Goal: Task Accomplishment & Management: Manage account settings

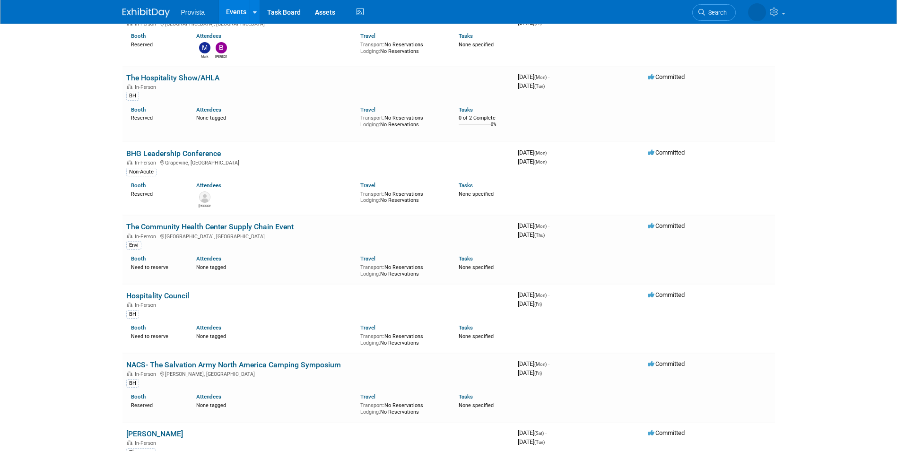
scroll to position [756, 0]
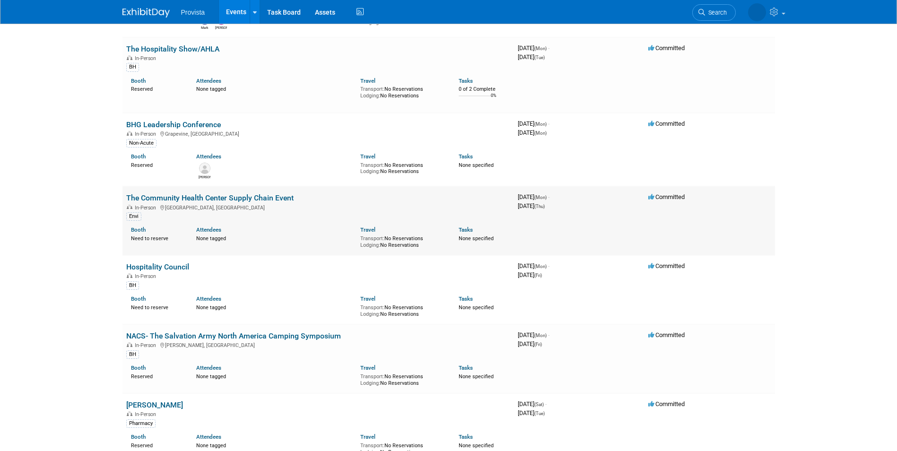
click at [214, 196] on link "The Community Health Center Supply Chain Event" at bounding box center [209, 197] width 167 height 9
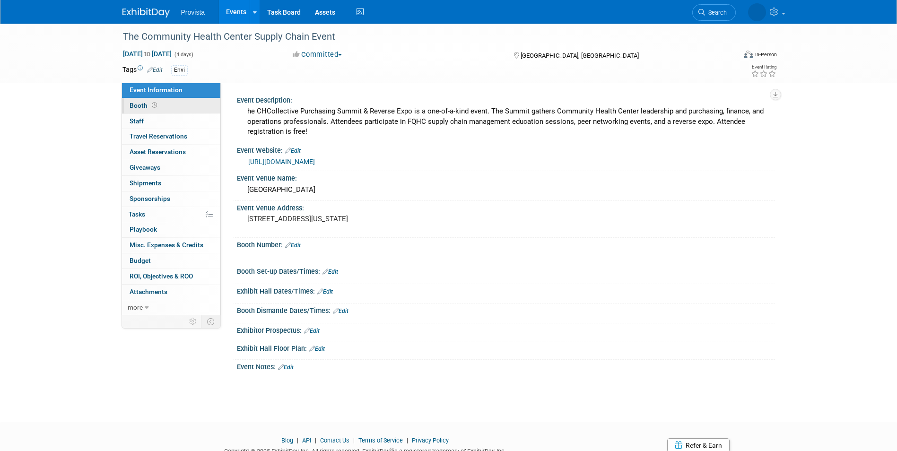
click at [132, 103] on span "Booth" at bounding box center [144, 106] width 29 height 8
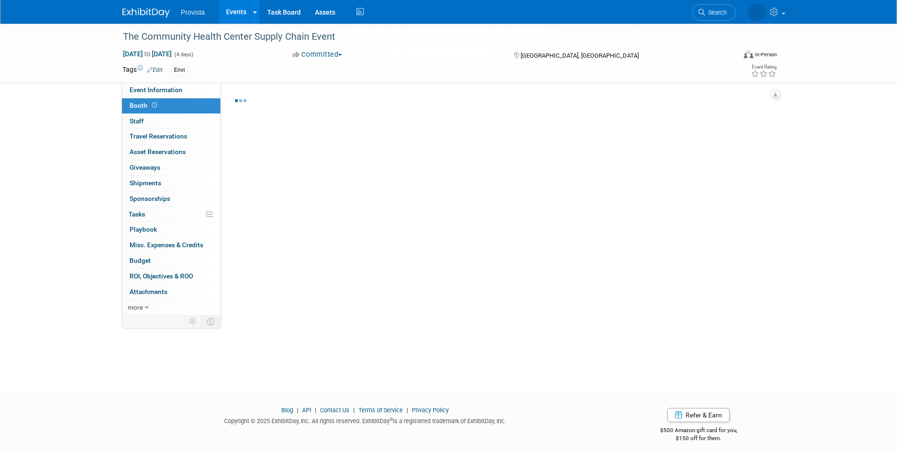
select select "No"
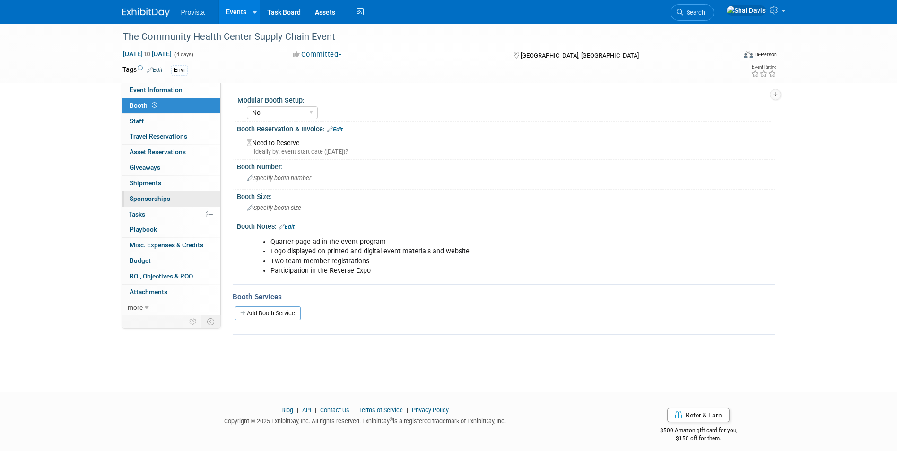
click at [154, 201] on span "Sponsorships 0" at bounding box center [150, 199] width 41 height 8
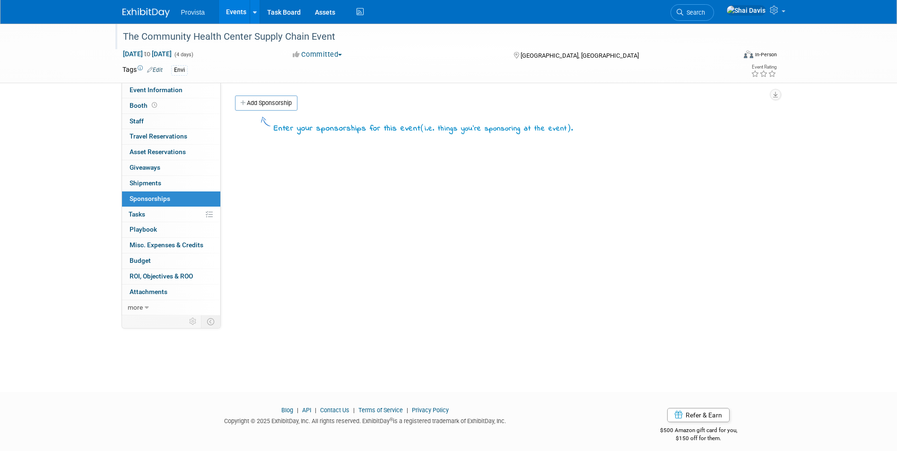
click at [209, 36] on div "The Community Health Center Supply Chain Event" at bounding box center [421, 36] width 602 height 17
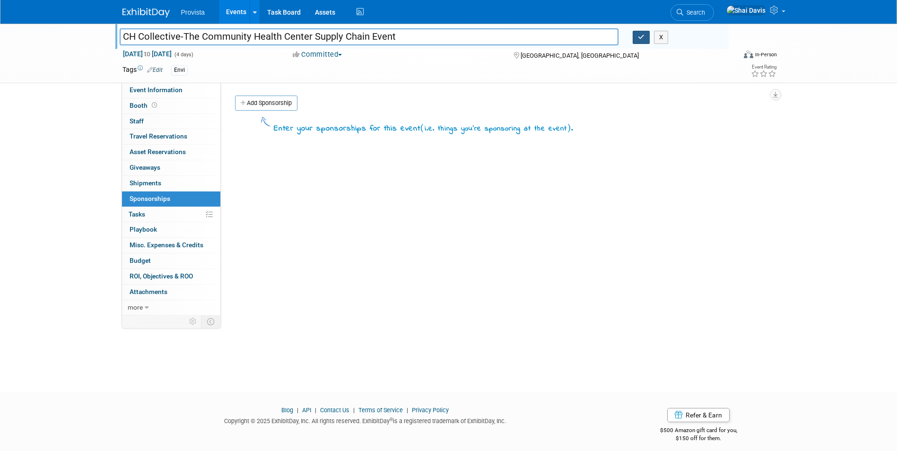
type input "CH Collective-The Community Health Center Supply Chain Event"
click at [641, 33] on button "button" at bounding box center [640, 37] width 17 height 13
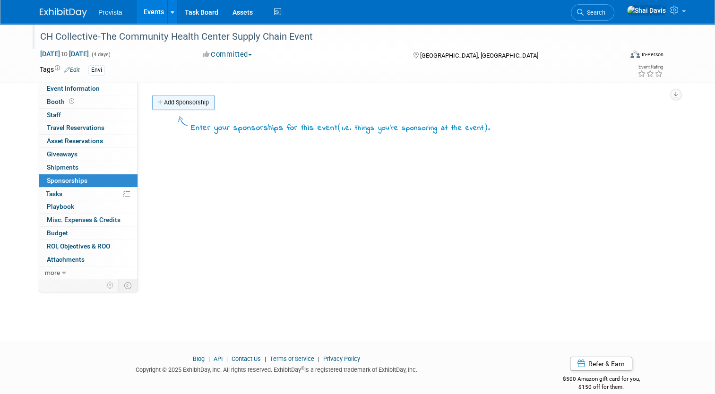
click at [170, 99] on link "Add Sponsorship" at bounding box center [183, 102] width 62 height 15
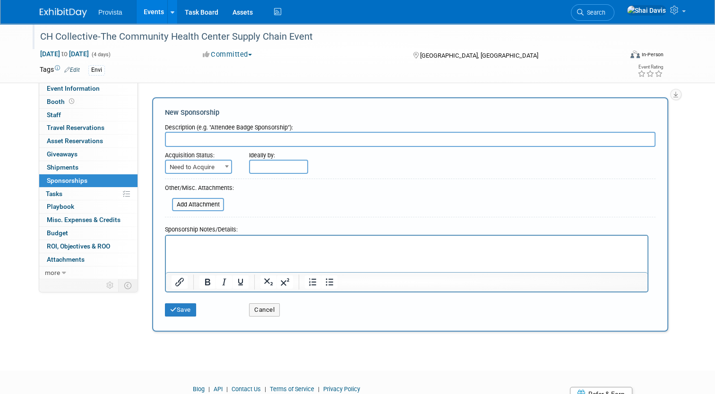
click at [195, 172] on span "Need to Acquire" at bounding box center [198, 167] width 65 height 13
select select "2"
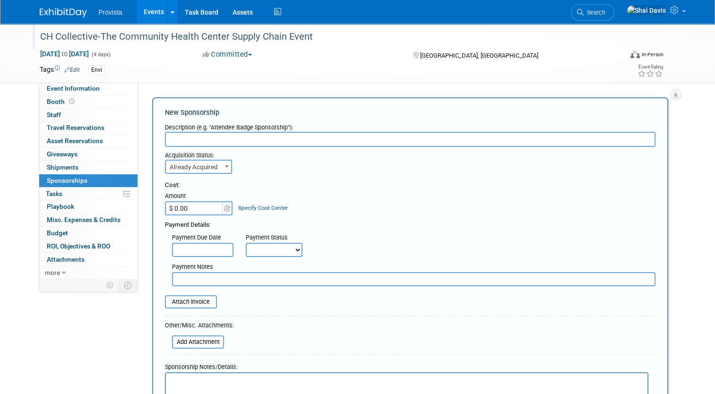
click at [192, 211] on input "$ 0.00" at bounding box center [194, 208] width 59 height 14
type input "$ 3,500.00"
click at [191, 252] on input "text" at bounding box center [202, 250] width 61 height 14
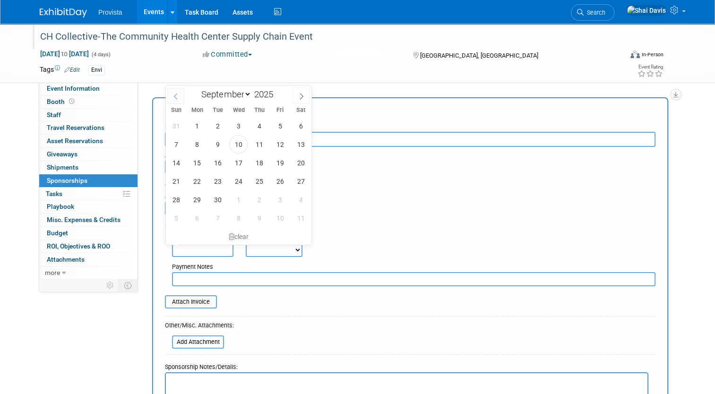
click at [179, 100] on span at bounding box center [175, 96] width 17 height 16
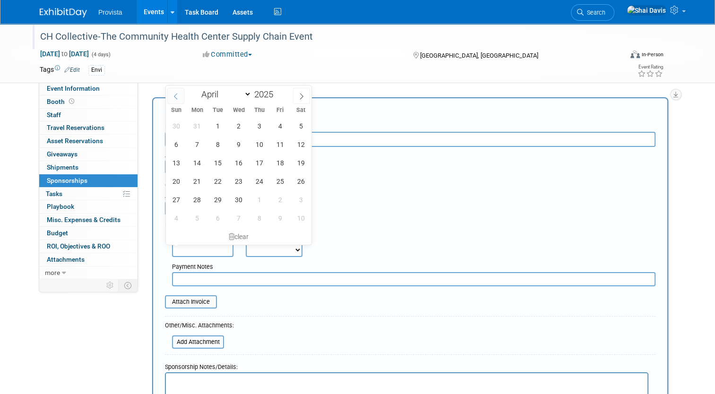
click at [179, 100] on span at bounding box center [175, 96] width 17 height 16
select select "2"
click at [263, 164] on span "13" at bounding box center [259, 163] width 18 height 18
type input "Mar 13, 2025"
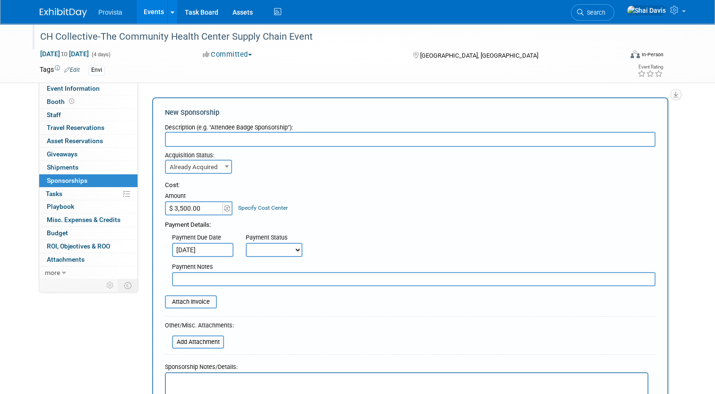
click at [260, 251] on select "Not Paid Yet Partially Paid Paid in Full" at bounding box center [274, 250] width 57 height 14
select select "1"
click at [246, 243] on select "Not Paid Yet Partially Paid Paid in Full" at bounding box center [274, 250] width 57 height 14
click at [191, 281] on input "text" at bounding box center [414, 279] width 484 height 14
type input "P"
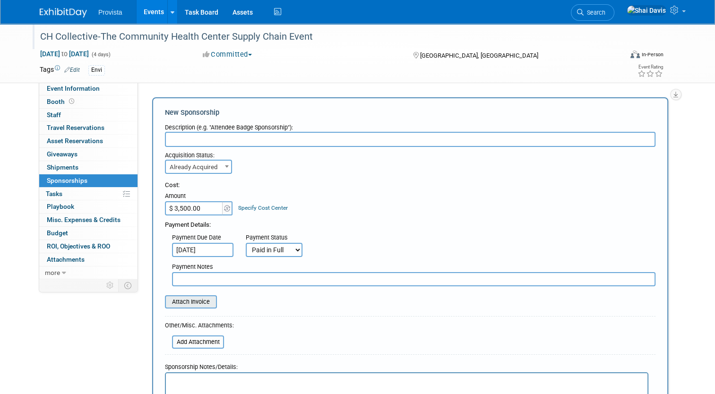
click at [184, 300] on input "file" at bounding box center [160, 301] width 113 height 11
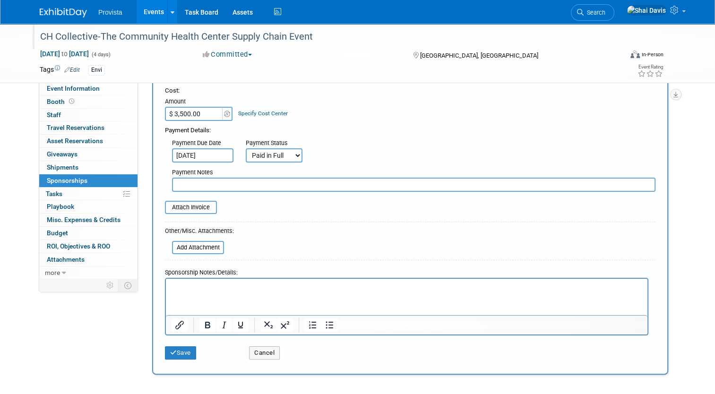
scroll to position [142, 0]
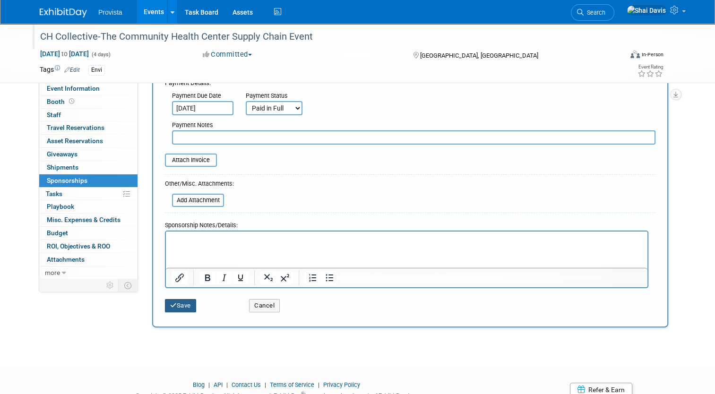
click at [183, 305] on button "Save" at bounding box center [180, 305] width 31 height 13
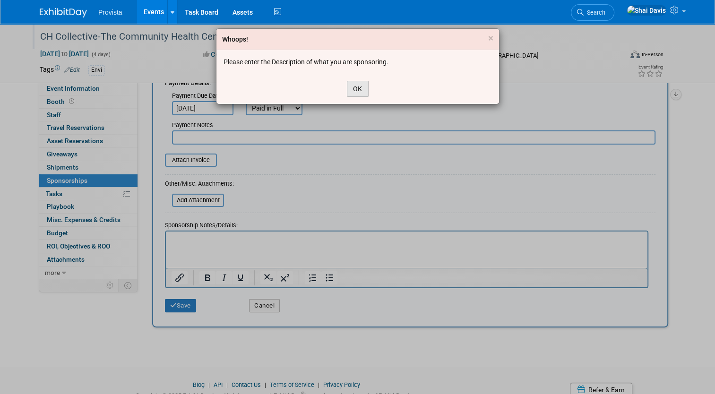
click at [361, 86] on button "OK" at bounding box center [358, 89] width 22 height 16
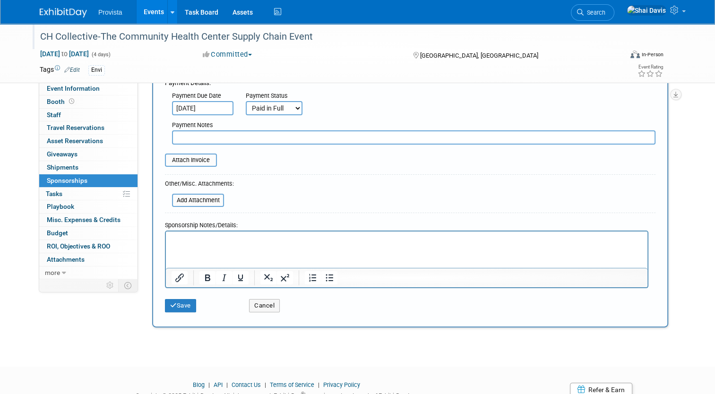
click at [204, 243] on p "Rich Text Area. Press ALT-0 for help." at bounding box center [407, 239] width 471 height 9
click at [181, 239] on p "Rich Text Area. Press ALT-0 for help." at bounding box center [407, 239] width 471 height 9
paste body "Rich Text Area. Press ALT-0 for help."
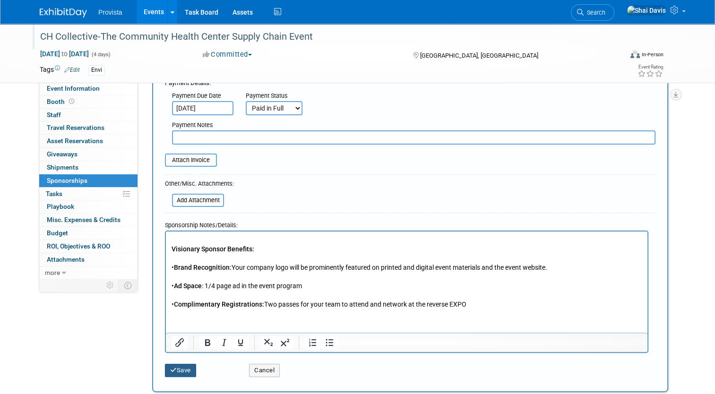
click at [182, 372] on button "Save" at bounding box center [180, 370] width 31 height 13
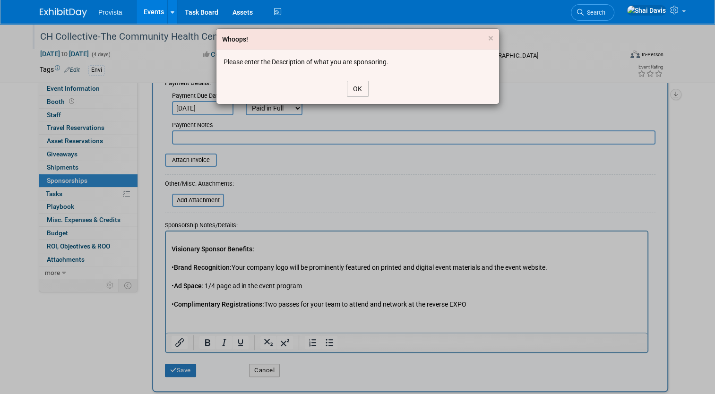
click at [361, 86] on button "OK" at bounding box center [358, 89] width 22 height 16
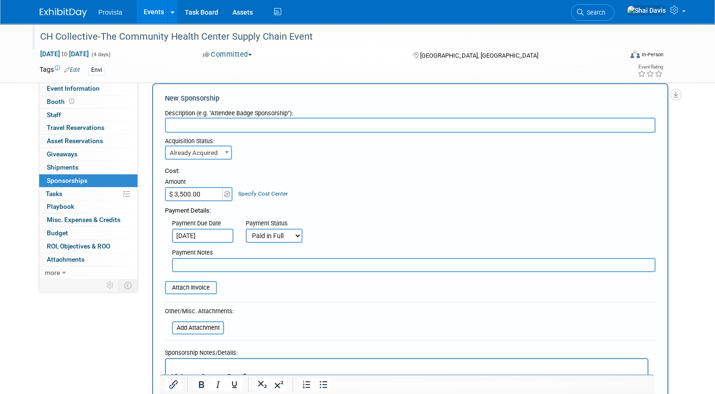
scroll to position [0, 0]
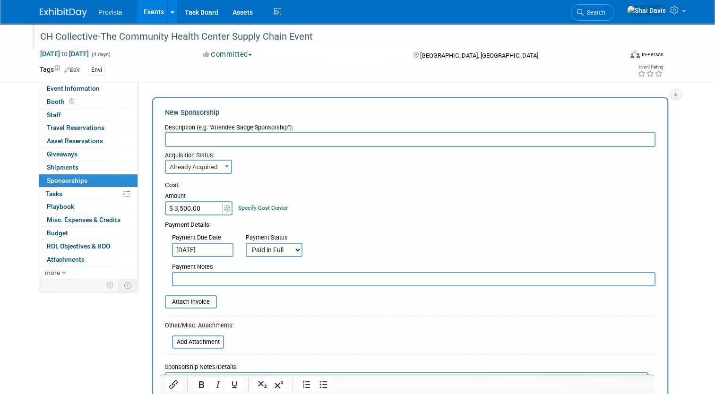
click at [193, 136] on input "text" at bounding box center [410, 139] width 491 height 15
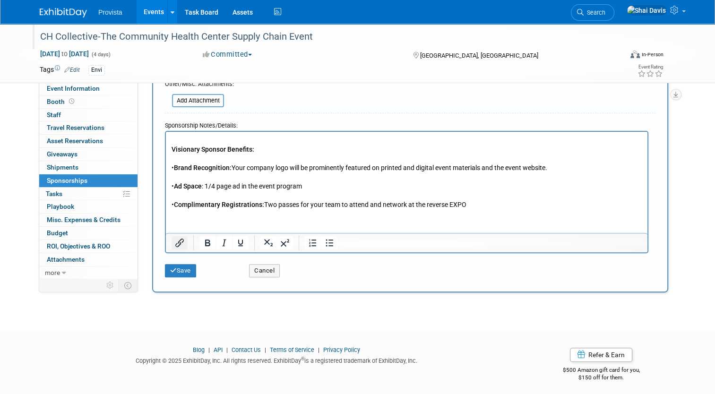
scroll to position [242, 0]
type input "Visionary Sponsor"
click at [172, 268] on button "Save" at bounding box center [180, 269] width 31 height 13
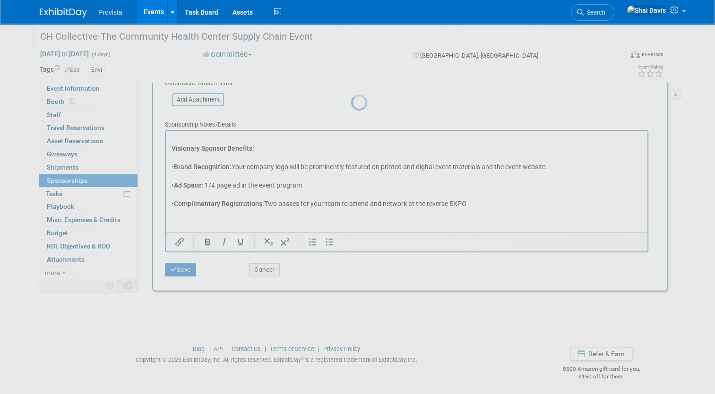
scroll to position [13, 0]
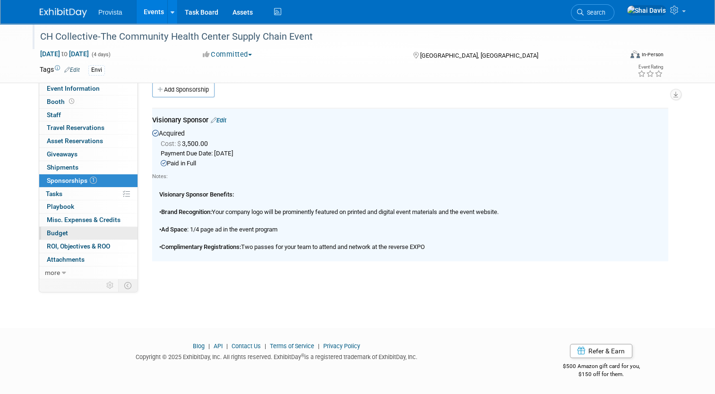
click at [61, 237] on link "Budget" at bounding box center [88, 233] width 98 height 13
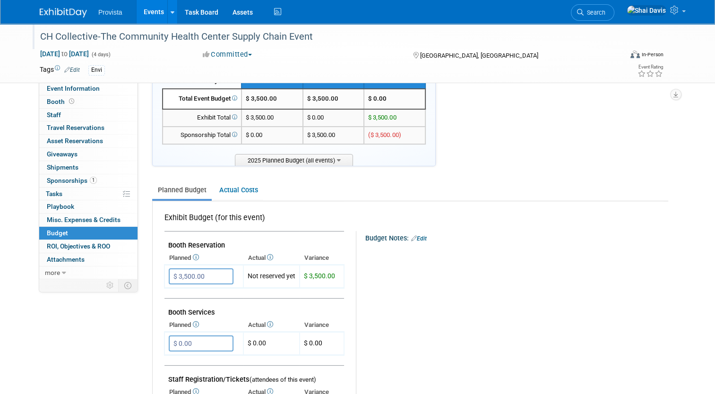
scroll to position [0, 0]
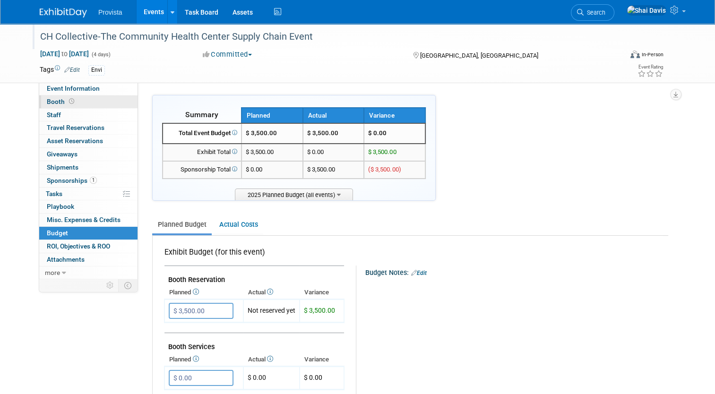
click at [51, 100] on span "Booth" at bounding box center [61, 102] width 29 height 8
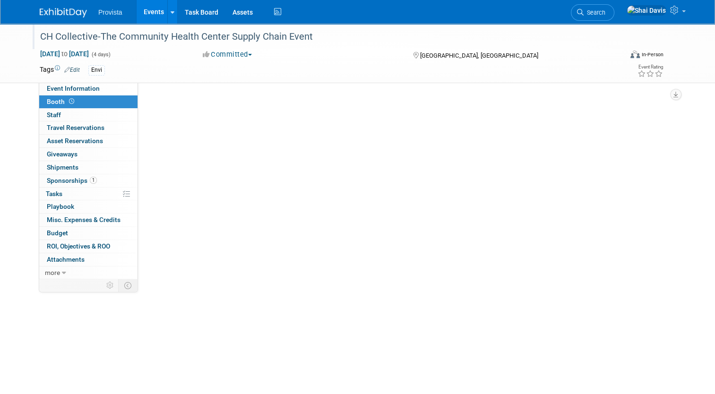
select select "No"
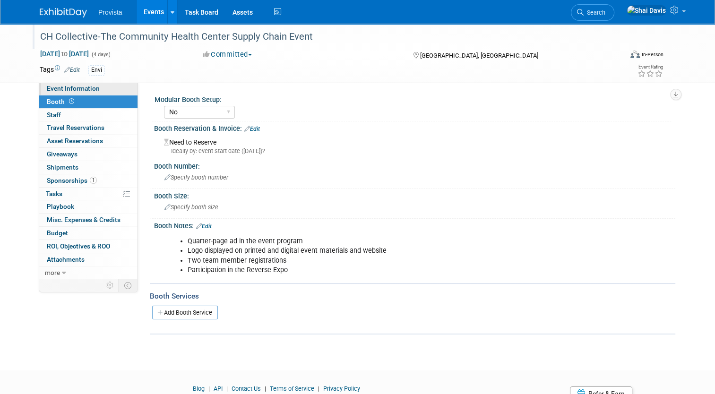
click at [56, 90] on span "Event Information" at bounding box center [73, 89] width 53 height 8
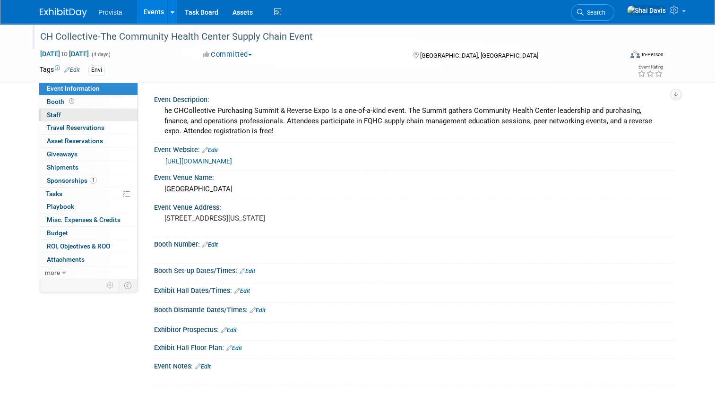
click at [51, 119] on link "0 Staff 0" at bounding box center [88, 115] width 98 height 13
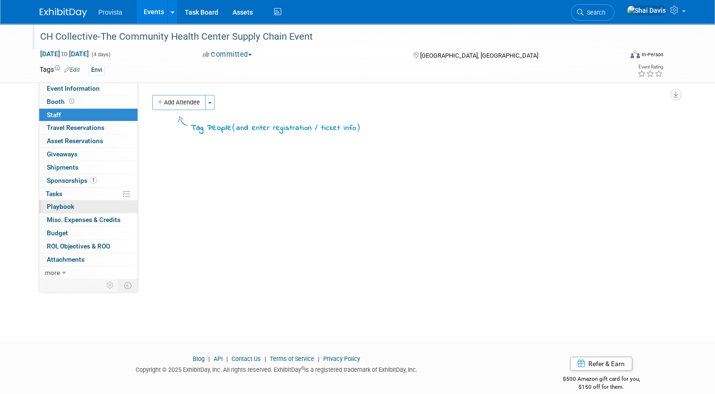
click at [62, 210] on link "0 Playbook 0" at bounding box center [88, 206] width 98 height 13
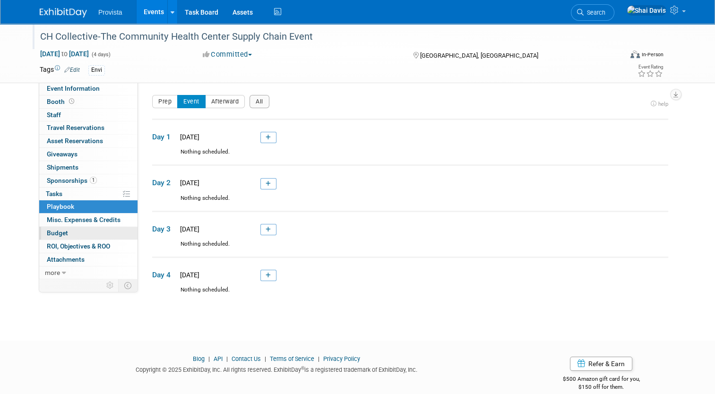
click at [60, 234] on span "Budget" at bounding box center [57, 233] width 21 height 8
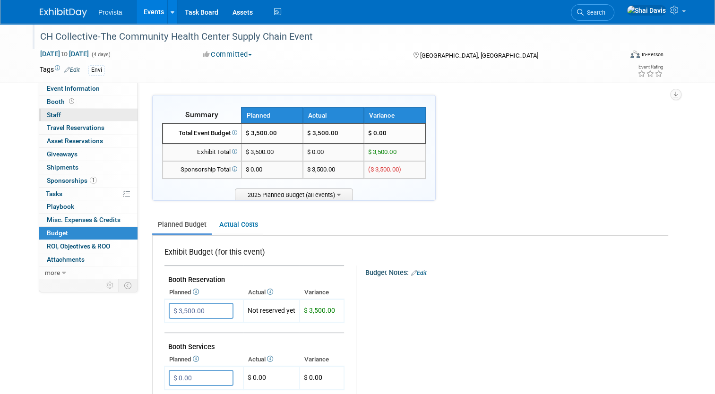
click at [50, 113] on span "Staff 0" at bounding box center [54, 115] width 14 height 8
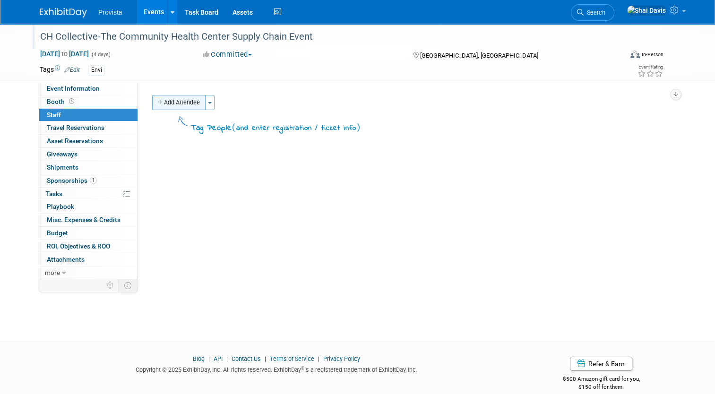
click at [170, 98] on button "Add Attendee" at bounding box center [178, 102] width 53 height 15
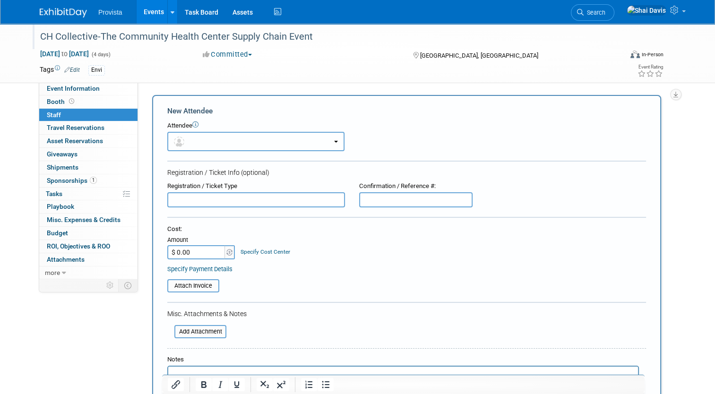
click at [187, 141] on button "button" at bounding box center [255, 141] width 177 height 19
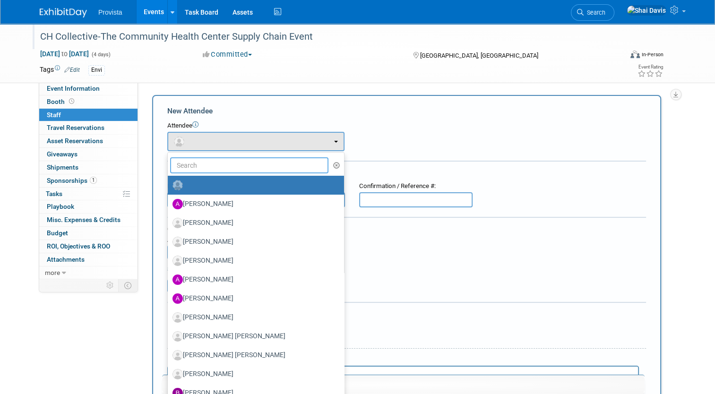
click at [201, 169] on input "text" at bounding box center [249, 165] width 158 height 16
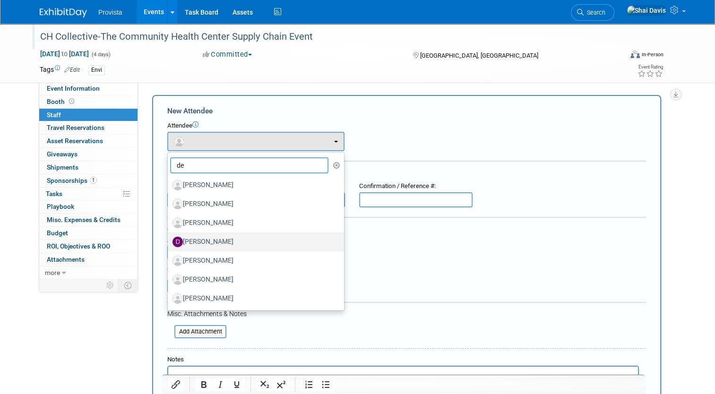
type input "de"
click at [201, 239] on label "[PERSON_NAME]" at bounding box center [254, 241] width 162 height 15
click at [169, 239] on input "[PERSON_NAME]" at bounding box center [166, 241] width 6 height 6
select select "d268dd6c-856d-4a50-8855-98e20af795f5"
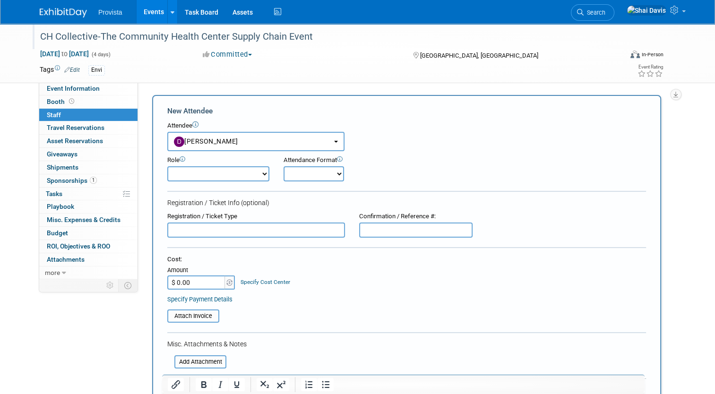
click at [181, 178] on select "Demonstrator Host Planner Presenter Sales Representative Set-up/Dismantle Crew …" at bounding box center [218, 173] width 102 height 15
select select "4"
click at [167, 166] on select "Demonstrator Host Planner Presenter Sales Representative Set-up/Dismantle Crew …" at bounding box center [218, 173] width 102 height 15
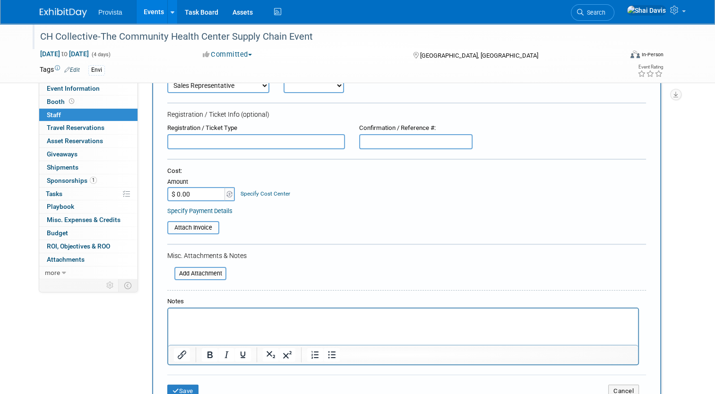
scroll to position [95, 0]
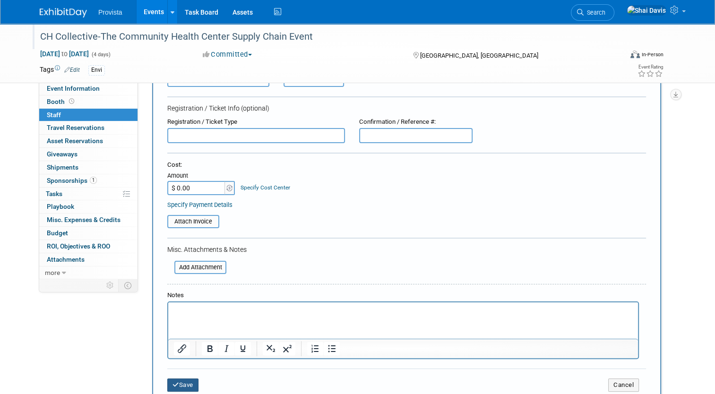
click at [177, 379] on button "Save" at bounding box center [182, 385] width 31 height 13
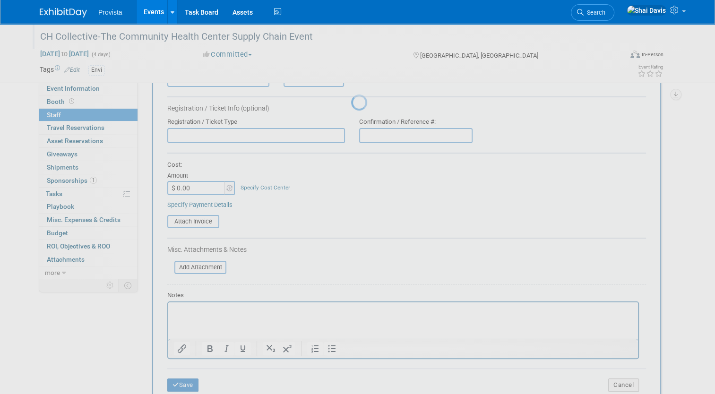
scroll to position [13, 0]
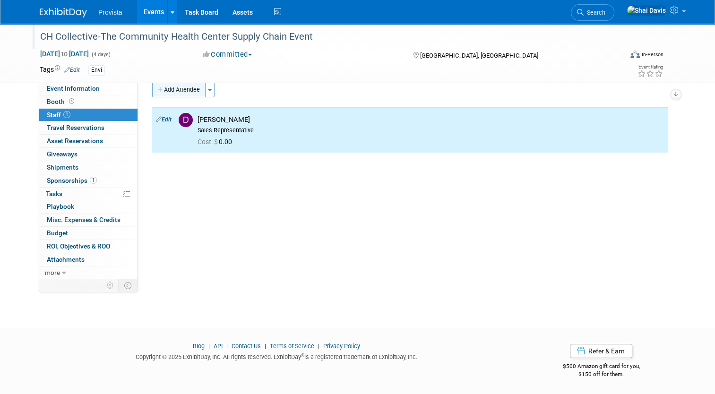
click at [161, 92] on button "Add Attendee" at bounding box center [178, 89] width 53 height 15
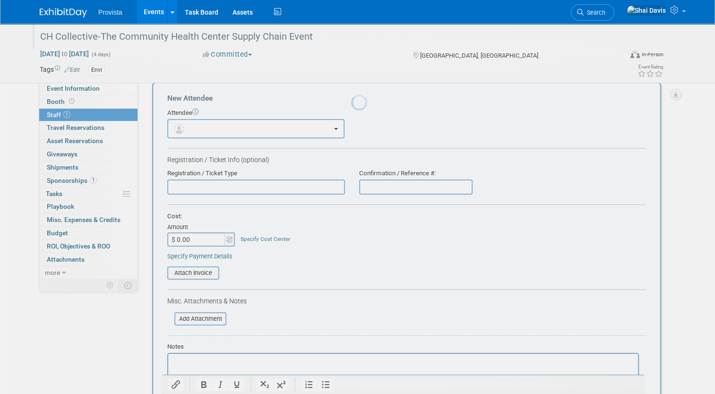
scroll to position [0, 0]
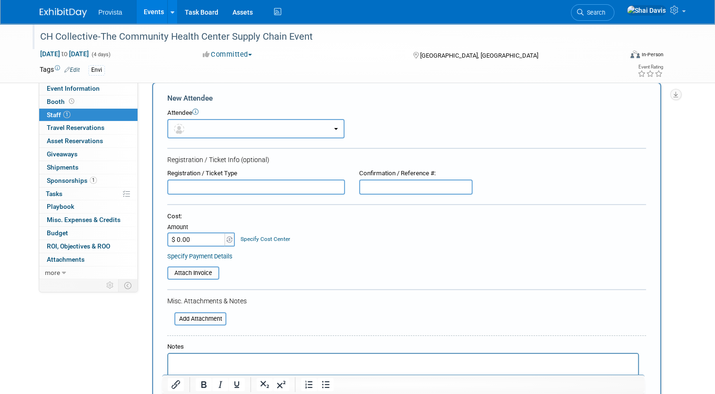
click at [184, 133] on button "button" at bounding box center [255, 128] width 177 height 19
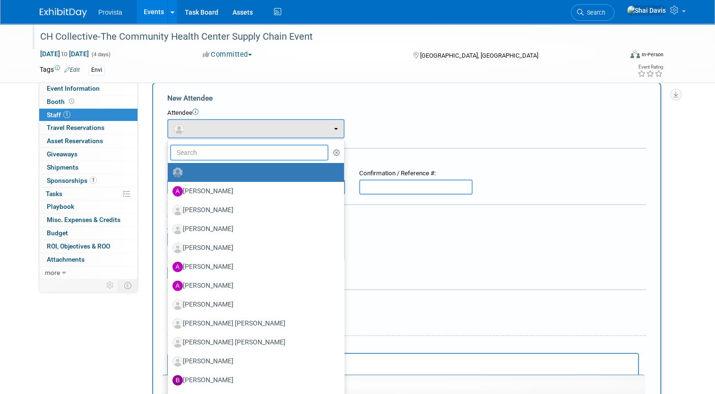
click at [192, 154] on input "text" at bounding box center [249, 153] width 158 height 16
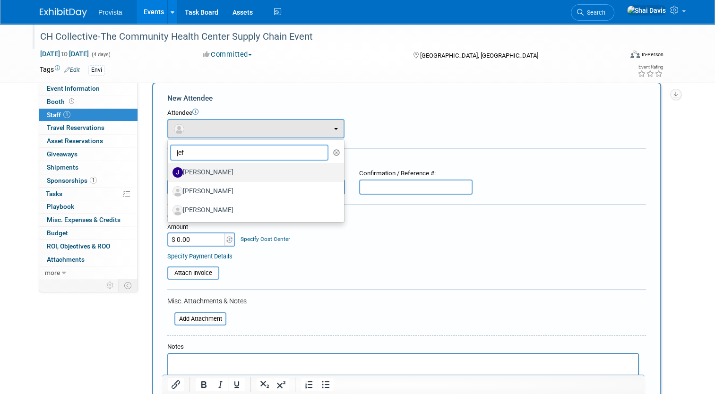
type input "jef"
click at [195, 175] on label "[PERSON_NAME]" at bounding box center [254, 172] width 162 height 15
click at [169, 174] on input "[PERSON_NAME]" at bounding box center [166, 171] width 6 height 6
select select "3b2c4e9c-0a56-4fdf-b33c-efce9afb7c6d"
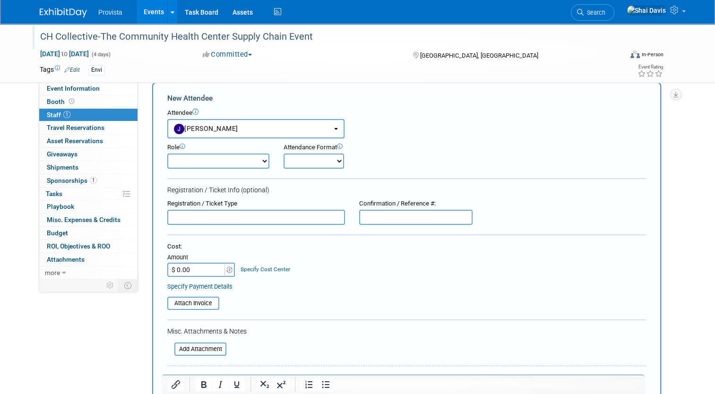
click at [171, 164] on select "Demonstrator Host Planner Presenter Sales Representative Set-up/Dismantle Crew …" at bounding box center [218, 161] width 102 height 15
select select "5"
click at [167, 154] on select "Demonstrator Host Planner Presenter Sales Representative Set-up/Dismantle Crew …" at bounding box center [218, 161] width 102 height 15
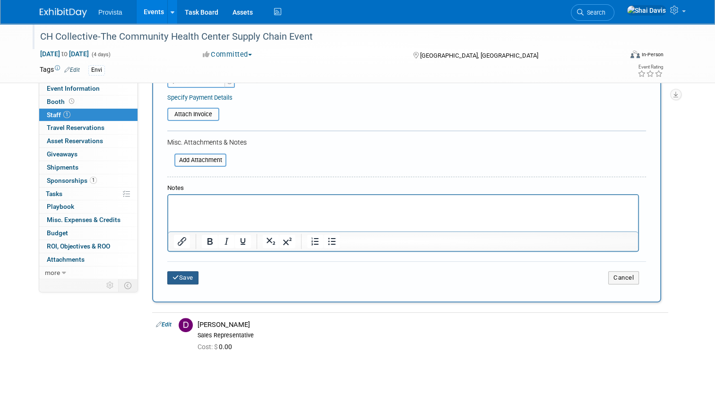
click at [175, 272] on button "Save" at bounding box center [182, 277] width 31 height 13
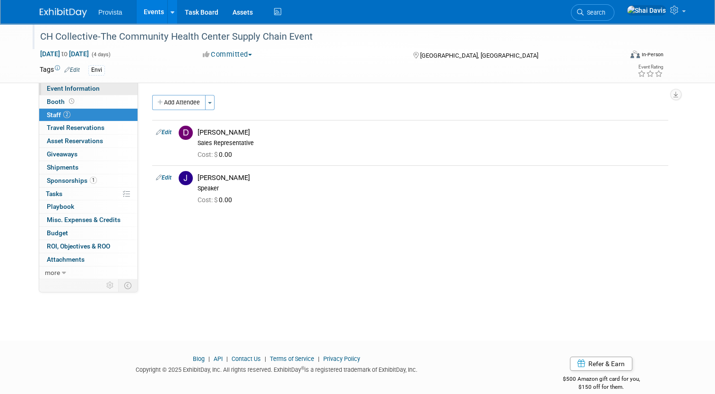
click at [79, 88] on span "Event Information" at bounding box center [73, 89] width 53 height 8
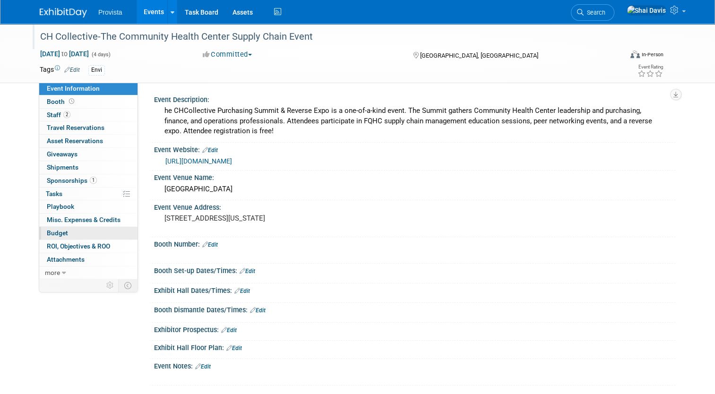
click at [72, 236] on link "Budget" at bounding box center [88, 233] width 98 height 13
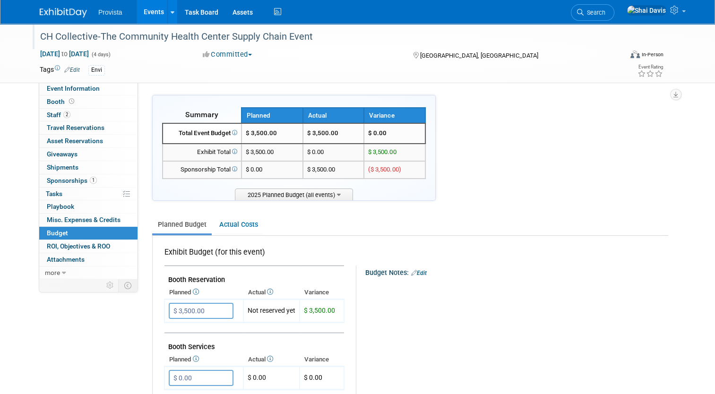
click at [142, 10] on link "Events" at bounding box center [154, 12] width 35 height 24
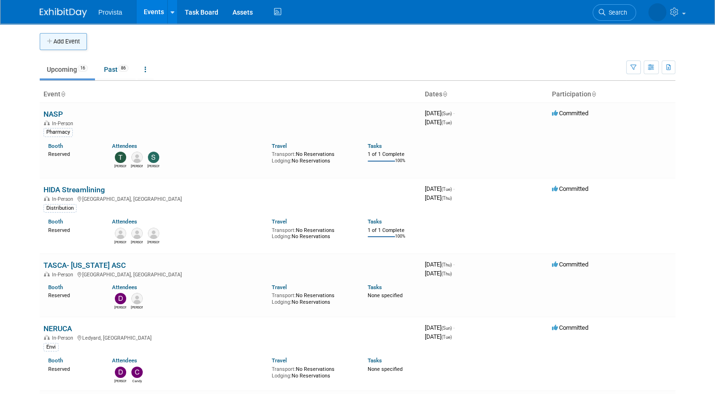
click at [49, 39] on button "Add Event" at bounding box center [63, 41] width 47 height 17
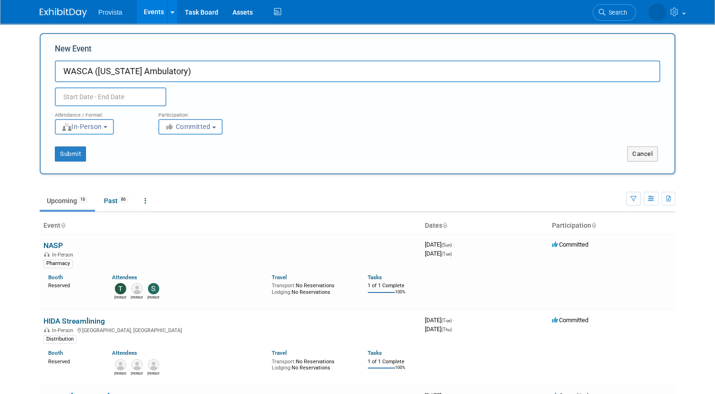
type input "WASCA (Washington Ambulatory)"
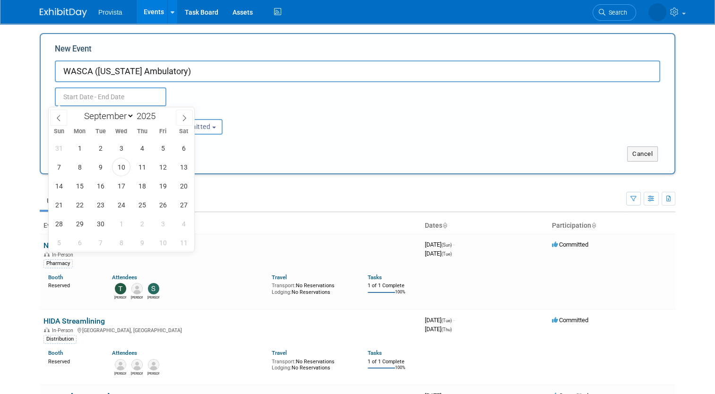
click at [68, 94] on input "text" at bounding box center [111, 96] width 112 height 19
click at [186, 118] on icon at bounding box center [184, 118] width 3 height 6
click at [186, 114] on span at bounding box center [184, 118] width 17 height 16
select select "10"
click at [125, 171] on span "5" at bounding box center [121, 167] width 18 height 18
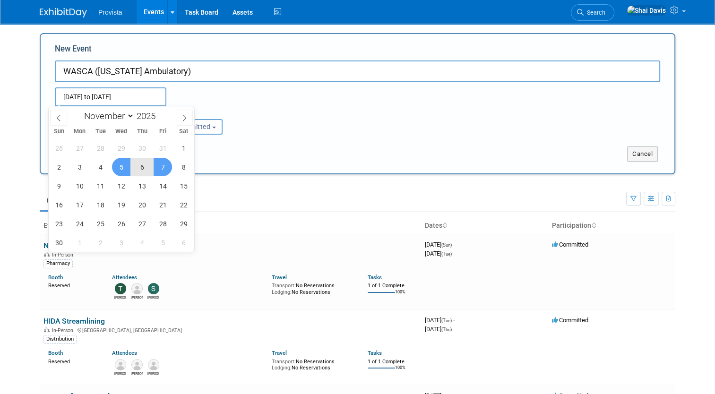
click at [164, 170] on span "7" at bounding box center [163, 167] width 18 height 18
type input "[DATE] to [DATE]"
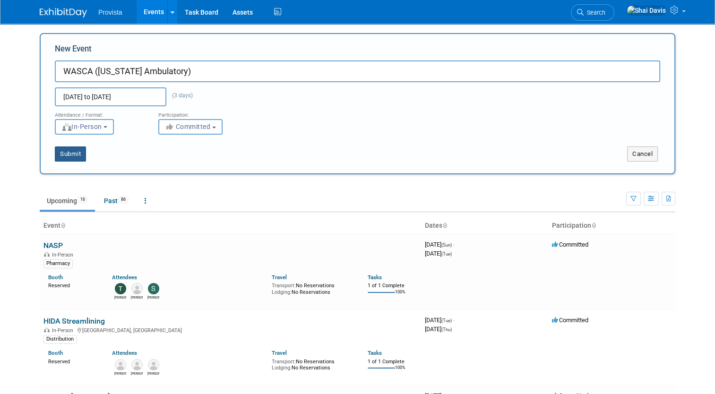
click at [72, 156] on button "Submit" at bounding box center [70, 154] width 31 height 15
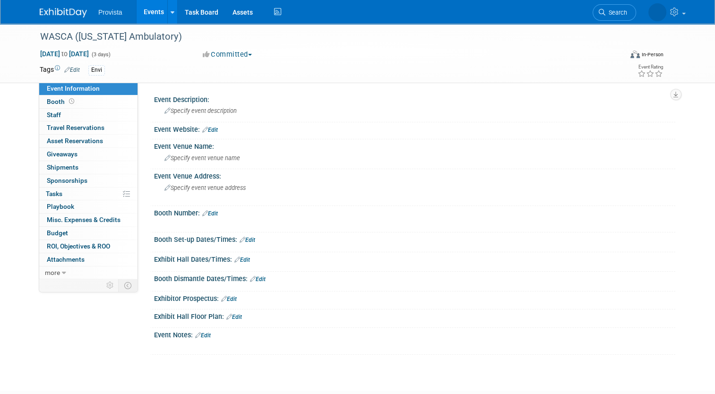
click at [227, 298] on link "Edit" at bounding box center [229, 299] width 16 height 7
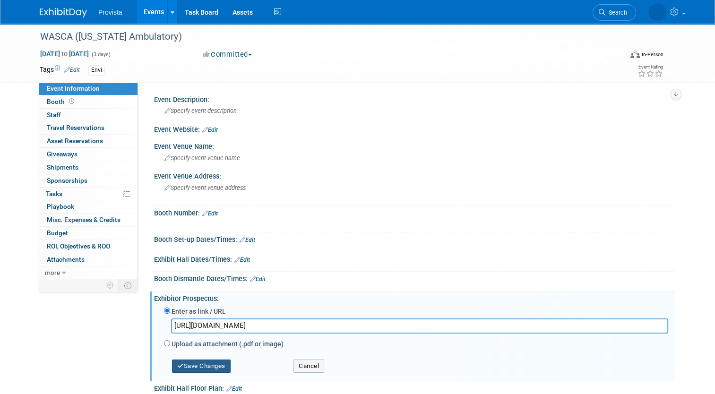
type input "https://wasca.net/wp-content/uploads/2025/06/WASCA_ConfAgenda.pdf"
click at [201, 363] on button "Save Changes" at bounding box center [201, 366] width 59 height 13
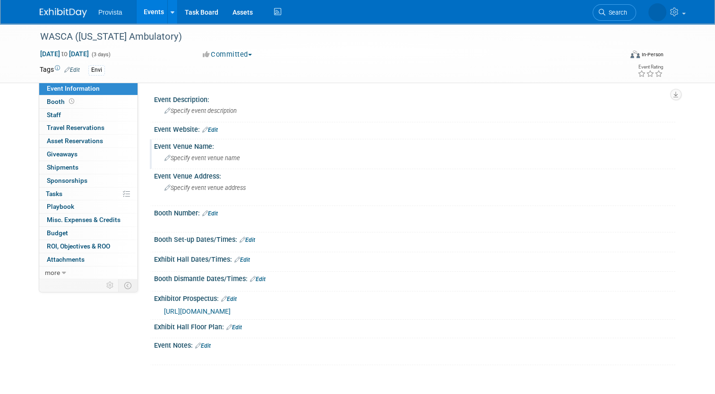
click at [167, 156] on span "Specify event venue name" at bounding box center [202, 158] width 76 height 7
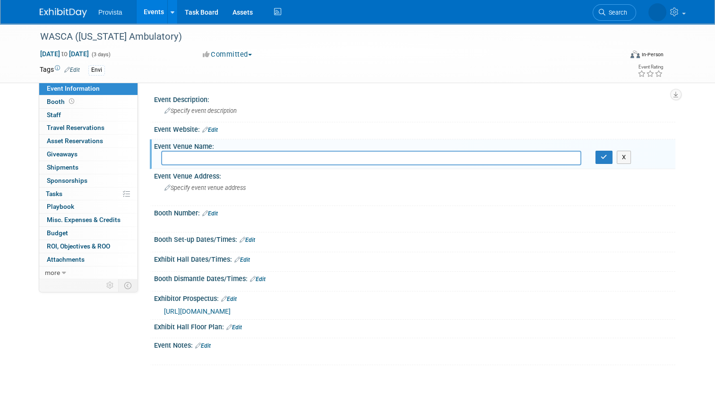
type input "T"
paste input "Tulalip Resort & Spa"
click at [164, 157] on input "[GEOGRAPHIC_DATA]" at bounding box center [371, 158] width 420 height 15
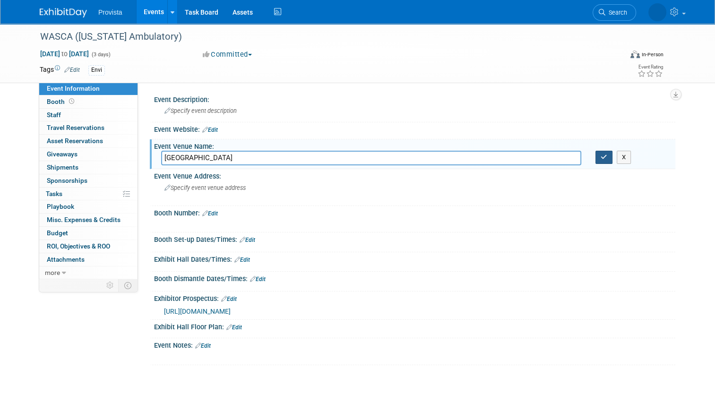
type input "[GEOGRAPHIC_DATA]"
click at [606, 155] on icon "button" at bounding box center [604, 157] width 7 height 6
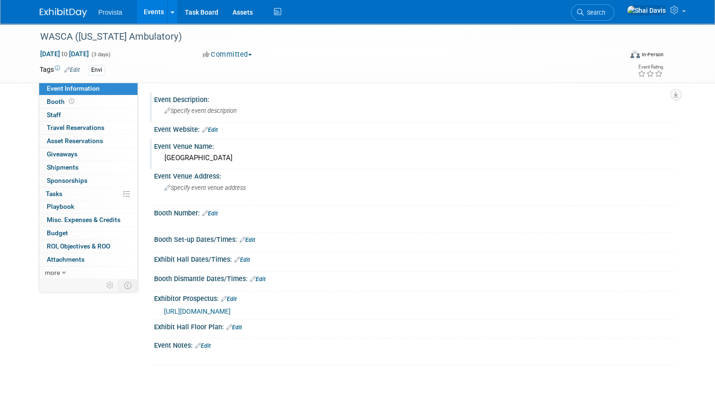
click at [176, 111] on span "Specify event description" at bounding box center [200, 110] width 72 height 7
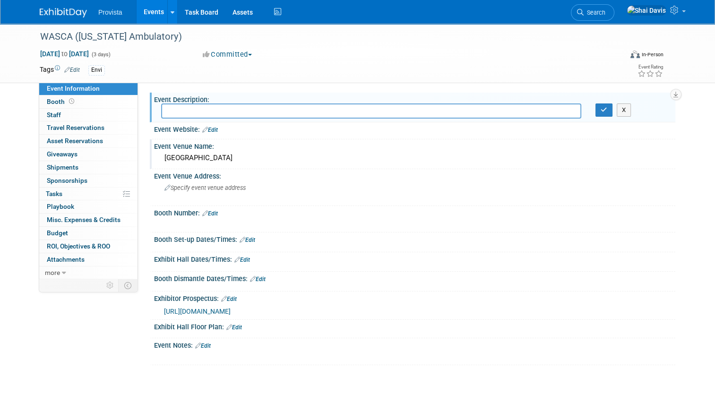
click at [212, 129] on link "Edit" at bounding box center [210, 130] width 16 height 7
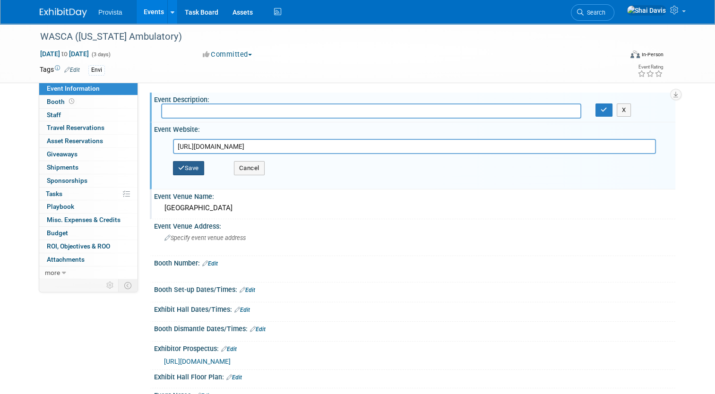
type input "[URL][DOMAIN_NAME]"
click at [189, 169] on button "Save" at bounding box center [188, 168] width 31 height 14
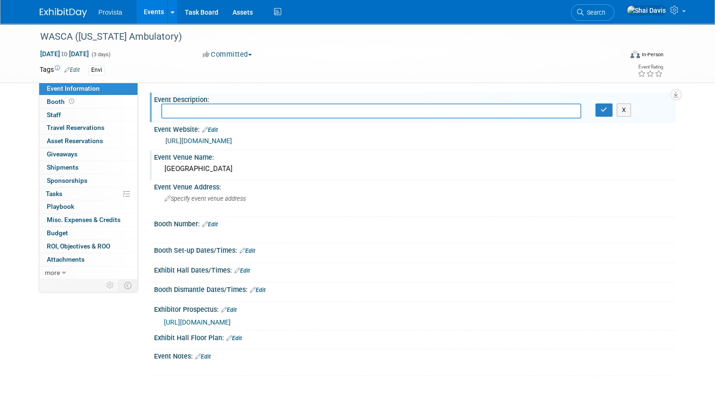
click at [241, 270] on link "Edit" at bounding box center [242, 271] width 16 height 7
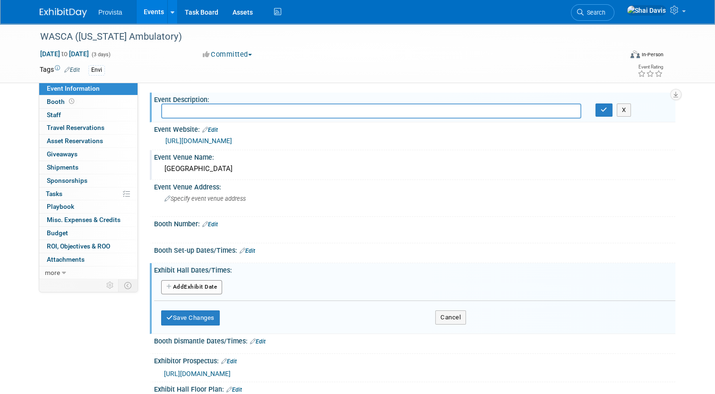
click at [187, 284] on button "Add Another Exhibit Date" at bounding box center [191, 287] width 61 height 14
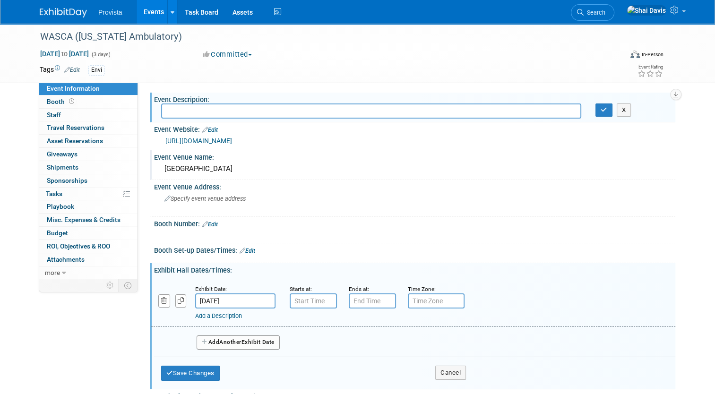
type input "7:00 AM"
click at [291, 299] on input "7:00 AM" at bounding box center [313, 301] width 47 height 15
click at [183, 195] on span "Specify event venue address" at bounding box center [204, 198] width 81 height 7
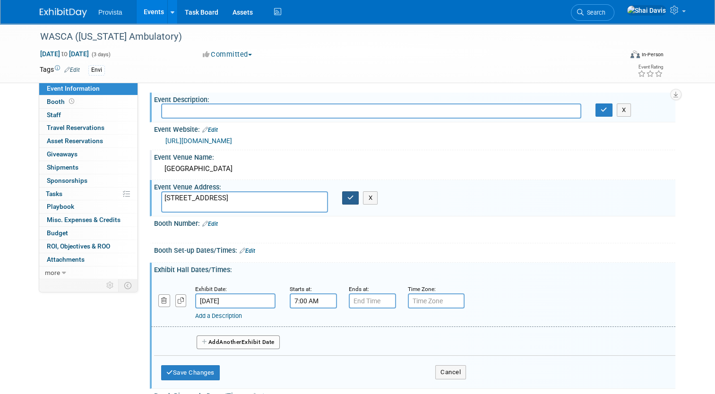
type textarea "[STREET_ADDRESS]"
click at [347, 199] on icon "button" at bounding box center [350, 198] width 7 height 6
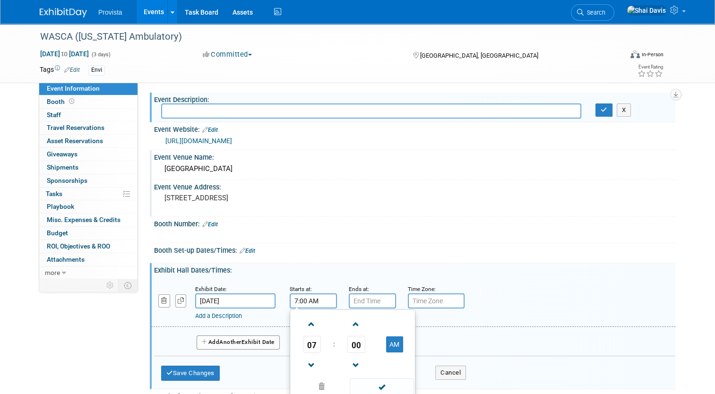
drag, startPoint x: 316, startPoint y: 298, endPoint x: 278, endPoint y: 295, distance: 37.4
click at [283, 295] on div "Starts at: 7:00 AM 07 : 00 AM 12 01 02 03 04 05 06 07 08 09 10 11 00 05 10 15 2…" at bounding box center [312, 296] width 59 height 25
type input "5:00 PM"
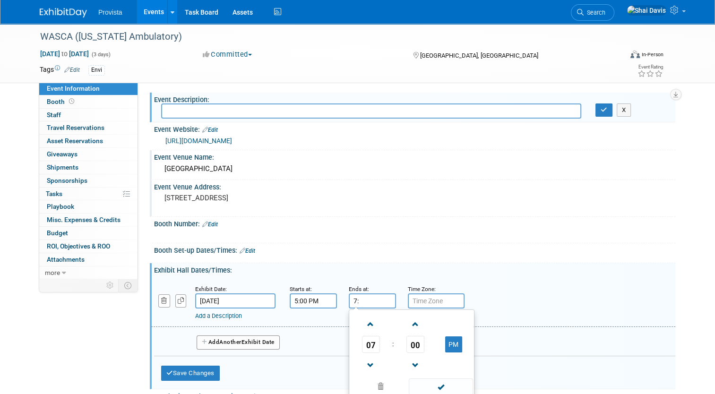
type input "7"
click at [381, 296] on input "6:15 AM" at bounding box center [372, 301] width 47 height 15
type input "6:15 PM"
click at [517, 271] on div "Exhibit Hall Dates/Times: Edit" at bounding box center [414, 269] width 521 height 12
click at [221, 339] on span "Another" at bounding box center [230, 342] width 22 height 7
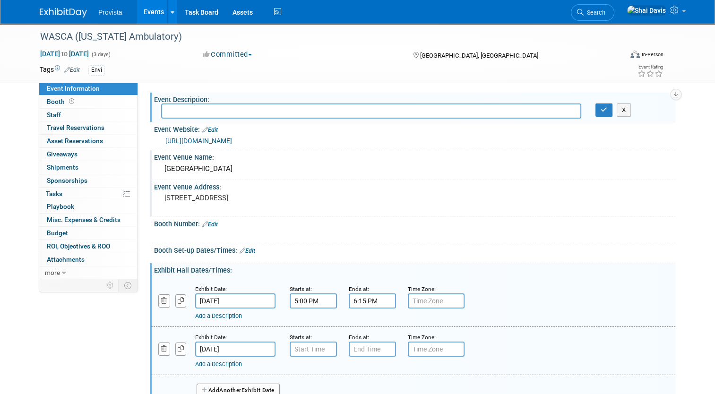
click at [196, 314] on link "Add a Description" at bounding box center [218, 315] width 47 height 7
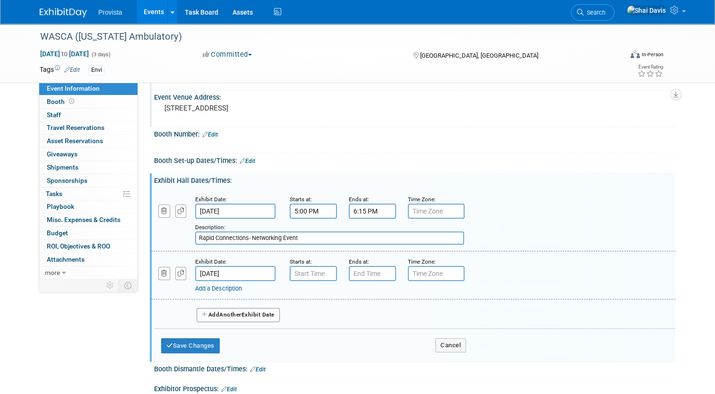
scroll to position [95, 0]
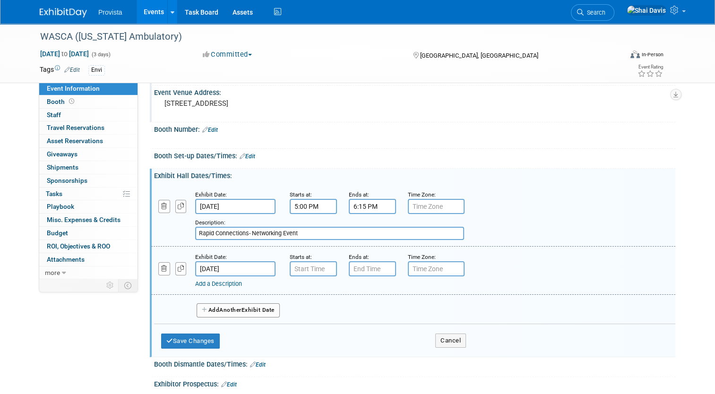
type input "Rapid Connections- Networking Event"
type input "7:00 AM"
click at [298, 266] on input "7:00 AM" at bounding box center [313, 268] width 47 height 15
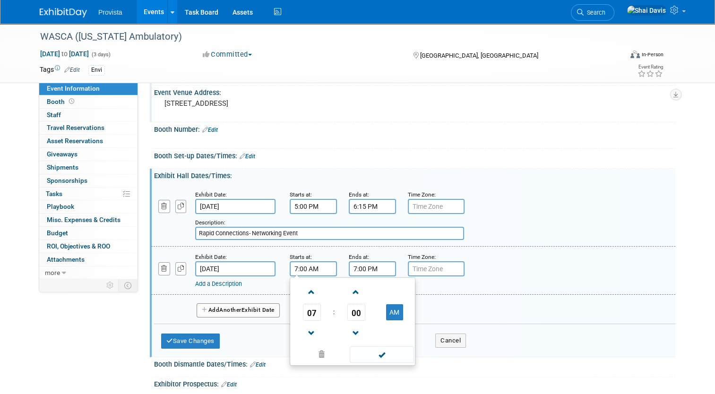
click at [350, 269] on input "7:00 PM" at bounding box center [372, 268] width 47 height 15
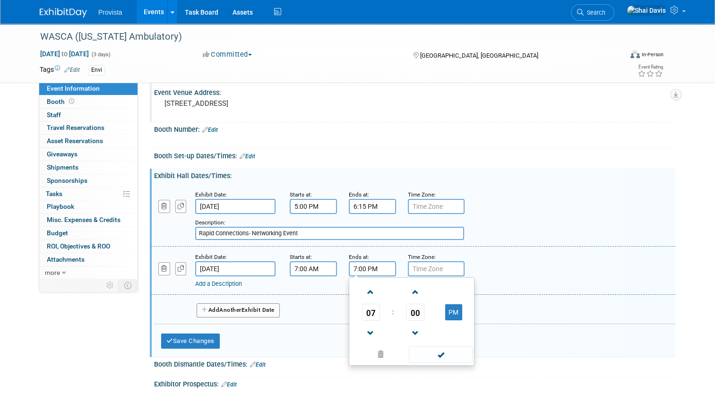
drag, startPoint x: 373, startPoint y: 268, endPoint x: 332, endPoint y: 267, distance: 41.6
click at [332, 267] on div "Exhibit Date: Nov 6, 2025 Starts at: 7:00 AM Ends at: 7:00 PM 07 : 00 PM 12 01 …" at bounding box center [413, 271] width 524 height 48
type input "3:00 PM"
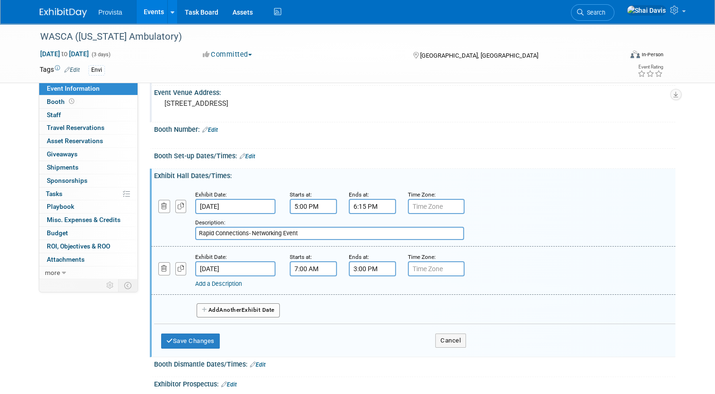
click at [219, 307] on span "Another" at bounding box center [230, 310] width 22 height 7
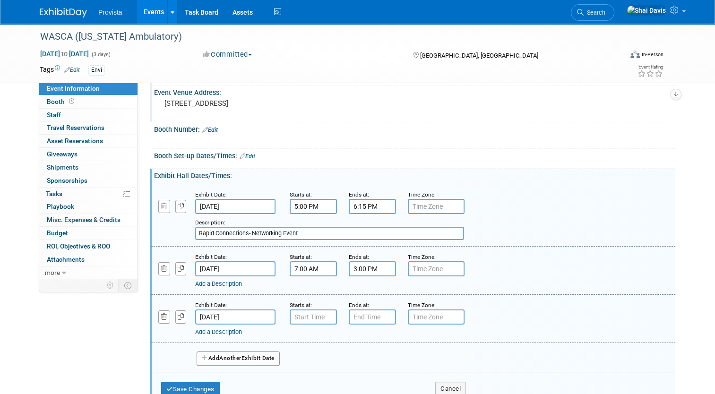
type input "7:00 AM"
click at [291, 317] on input "7:00 AM" at bounding box center [313, 317] width 47 height 15
click at [368, 317] on input "7:00 PM" at bounding box center [372, 317] width 47 height 15
type input "10:30 AM"
click at [545, 300] on div "Add a Description Description:" at bounding box center [413, 318] width 538 height 36
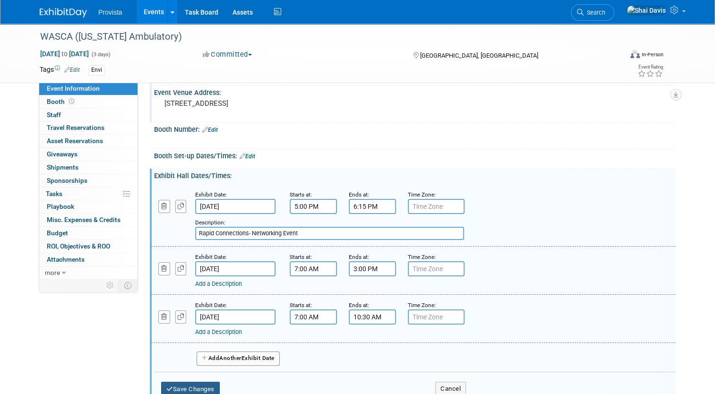
click at [194, 386] on button "Save Changes" at bounding box center [190, 389] width 59 height 15
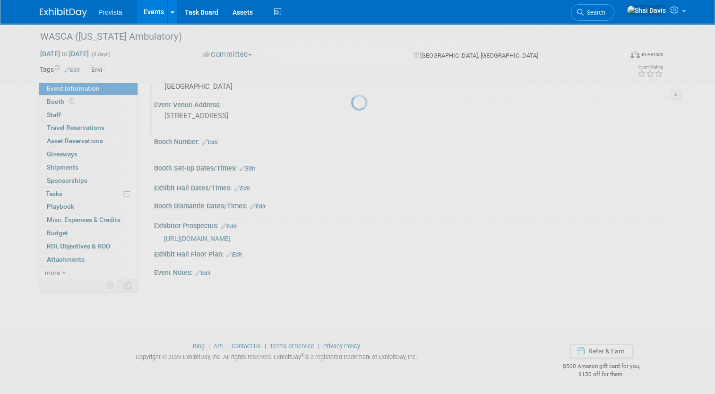
scroll to position [79, 0]
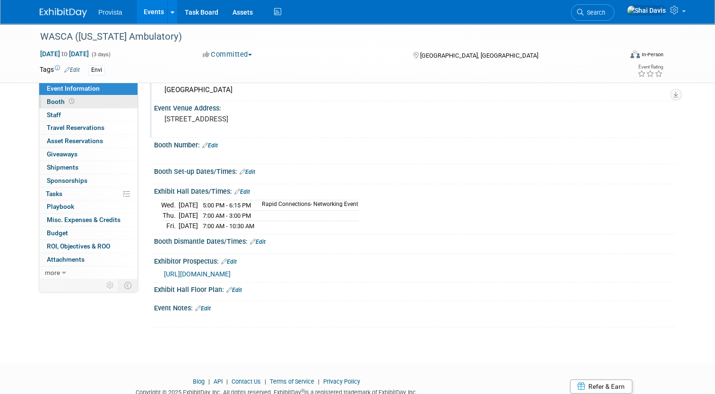
click at [55, 104] on span "Booth" at bounding box center [61, 102] width 29 height 8
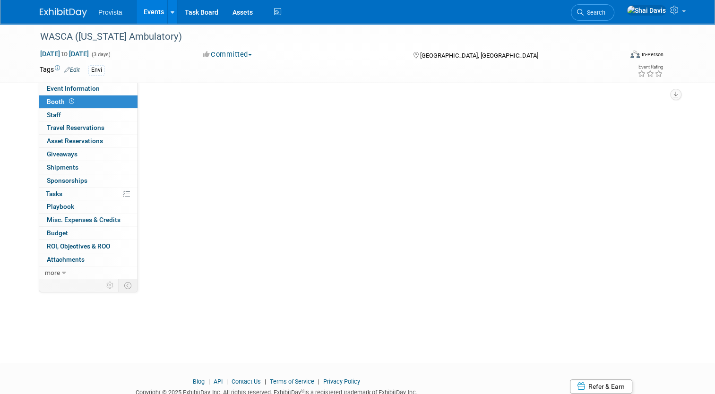
scroll to position [0, 0]
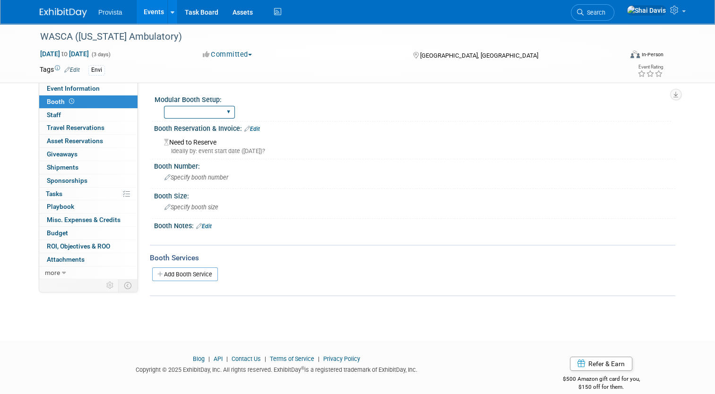
click at [177, 112] on select "Yes No" at bounding box center [199, 112] width 71 height 13
select select "No"
click at [164, 106] on select "Yes No" at bounding box center [199, 112] width 71 height 13
click at [248, 128] on link "Edit" at bounding box center [252, 129] width 16 height 7
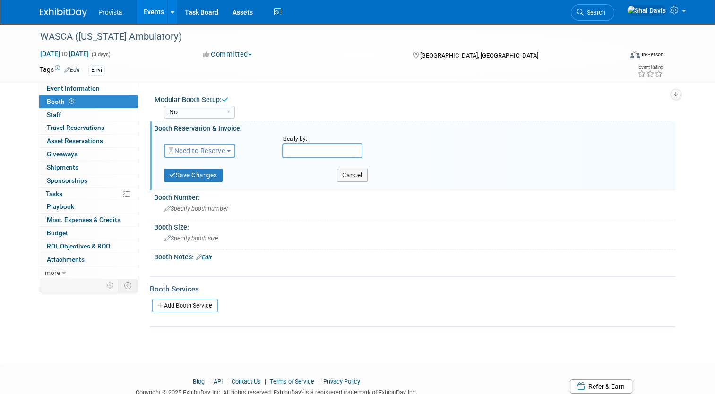
click at [182, 147] on span "Need to Reserve" at bounding box center [197, 151] width 56 height 8
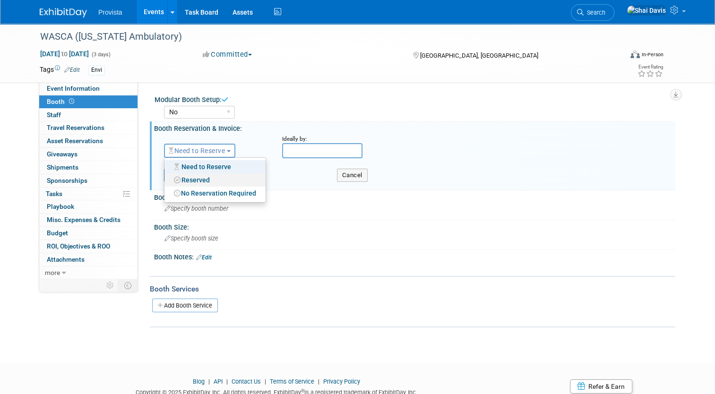
click at [185, 178] on link "Reserved" at bounding box center [214, 179] width 101 height 13
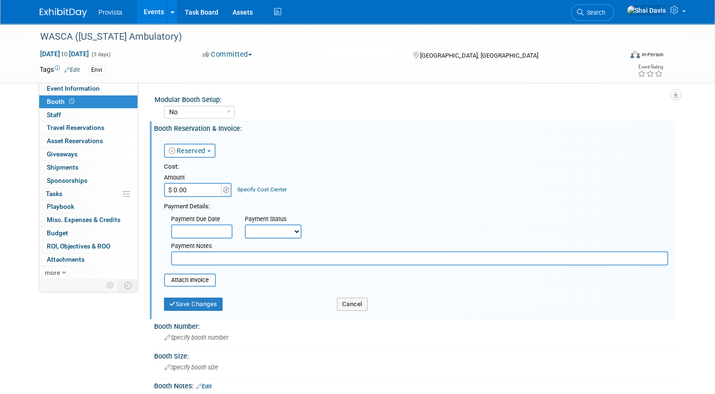
click at [185, 193] on input "$ 0.00" at bounding box center [193, 190] width 59 height 14
click at [193, 192] on input "$ 0.00" at bounding box center [193, 190] width 59 height 14
type input "$ 1,000.00"
click at [308, 187] on div "Cost: Amount $ 1,000.00 Specify Cost Center Cost Center -- Not Specified --" at bounding box center [416, 180] width 504 height 35
click at [255, 233] on select "Not Paid Yet Partially Paid Paid in Full" at bounding box center [273, 232] width 57 height 14
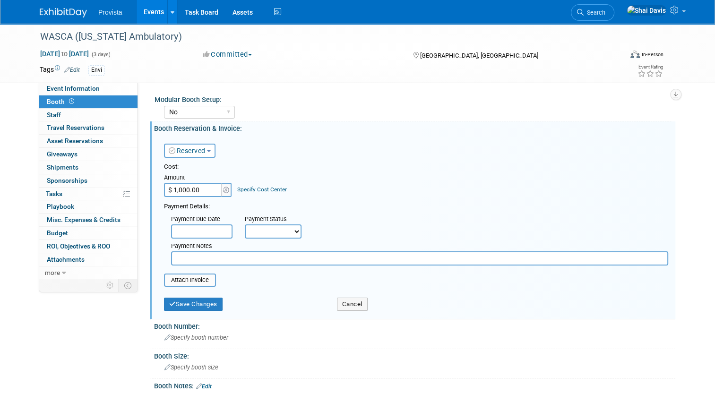
select select "1"
click at [245, 225] on select "Not Paid Yet Partially Paid Paid in Full" at bounding box center [273, 232] width 57 height 14
click at [177, 260] on input "text" at bounding box center [419, 258] width 497 height 14
type input "Paid Via CC"
click at [182, 303] on button "Save Changes" at bounding box center [193, 304] width 59 height 13
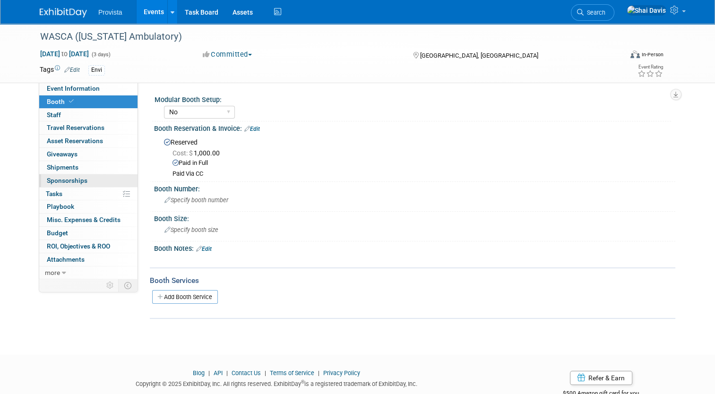
click at [55, 178] on span "Sponsorships 0" at bounding box center [67, 181] width 41 height 8
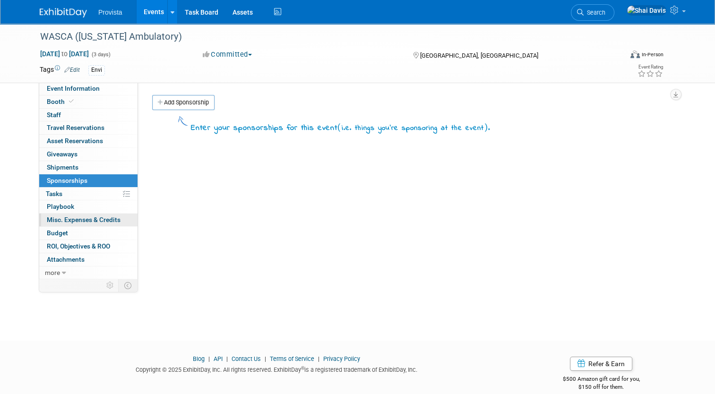
click at [68, 221] on span "Misc. Expenses & Credits 0" at bounding box center [84, 220] width 74 height 8
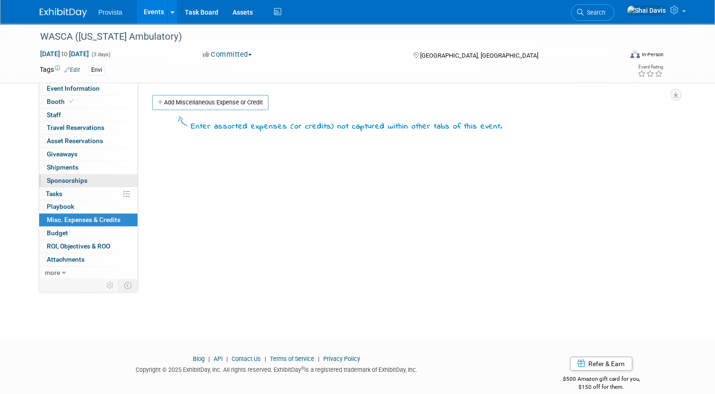
click at [71, 181] on span "Sponsorships 0" at bounding box center [67, 181] width 41 height 8
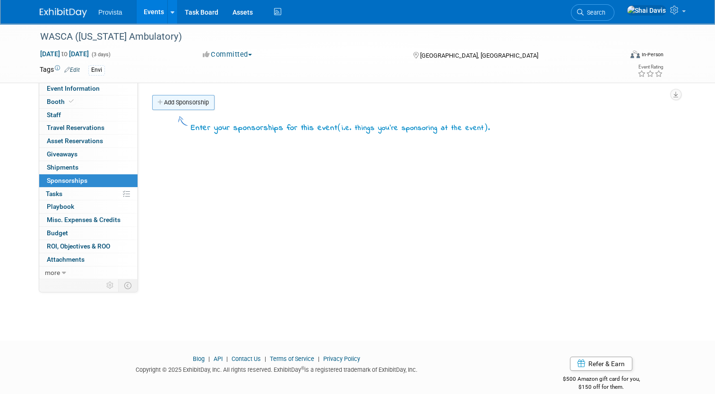
click at [163, 97] on link "Add Sponsorship" at bounding box center [183, 102] width 62 height 15
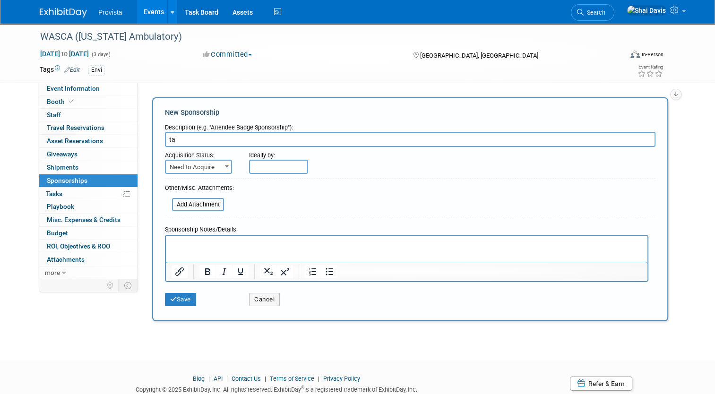
type input "t"
type input "Table Host- Rapid Connections Networking Event"
click at [191, 166] on span "Need to Acquire" at bounding box center [198, 167] width 65 height 13
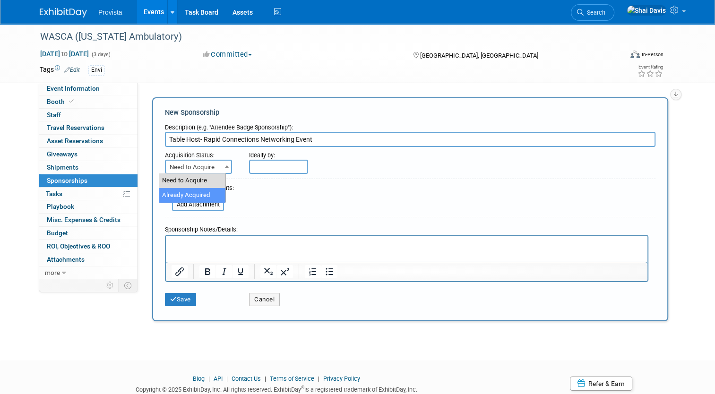
select select "2"
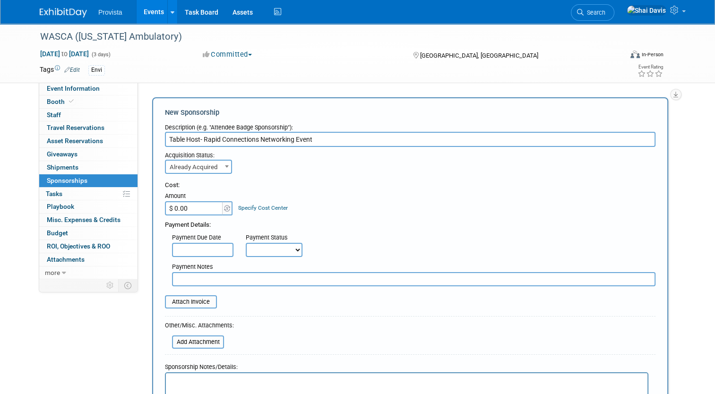
click at [190, 205] on input "$ 0.00" at bounding box center [194, 208] width 59 height 14
type input "$ 150.00"
click at [376, 212] on div "Cost: Amount $ 150.00 Specify Cost Center Cost Center -- Not Specified --" at bounding box center [410, 198] width 491 height 35
click at [268, 249] on select "Not Paid Yet Partially Paid Paid in Full" at bounding box center [274, 250] width 57 height 14
select select "1"
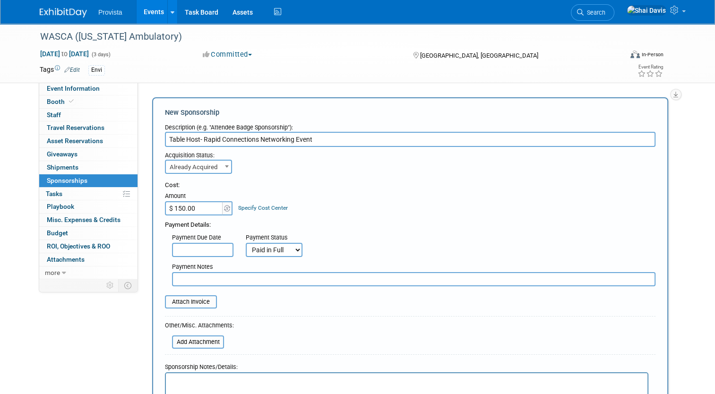
click at [246, 243] on select "Not Paid Yet Partially Paid Paid in Full" at bounding box center [274, 250] width 57 height 14
click at [210, 275] on input "text" at bounding box center [414, 279] width 484 height 14
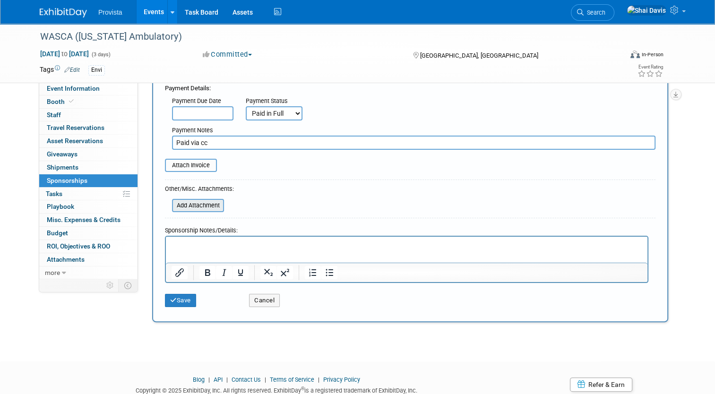
scroll to position [142, 0]
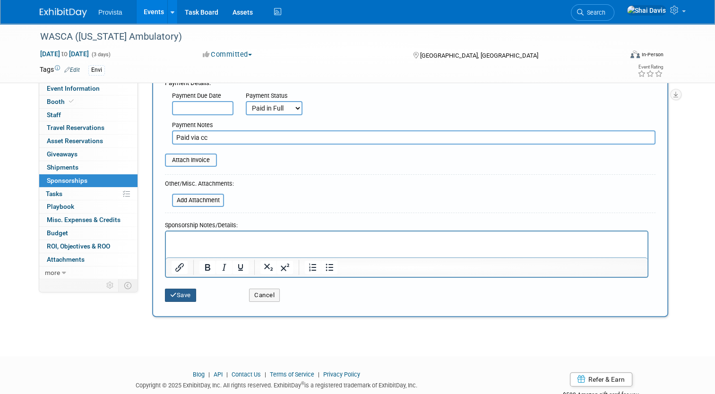
type input "Paid via cc"
click at [179, 297] on button "Save" at bounding box center [180, 295] width 31 height 13
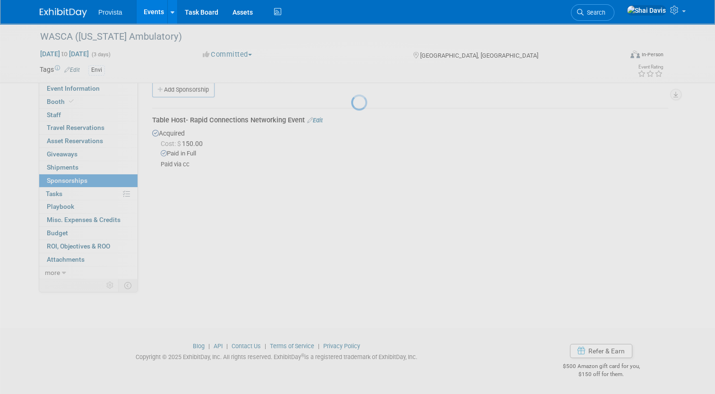
scroll to position [13, 0]
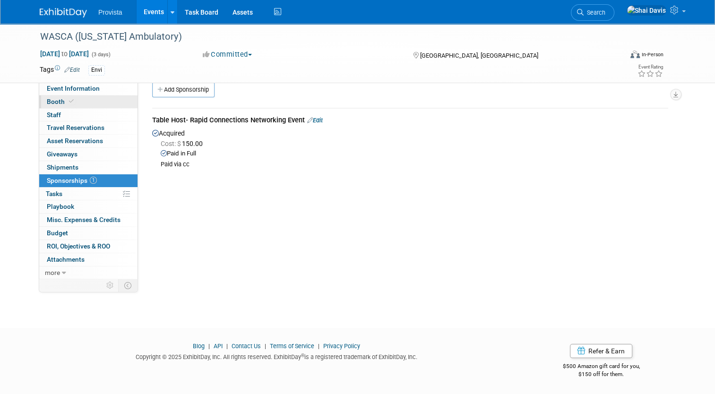
click at [49, 98] on span "Booth" at bounding box center [61, 102] width 29 height 8
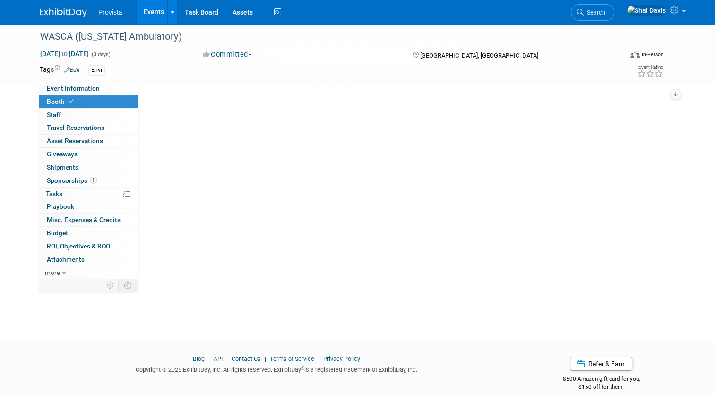
select select "No"
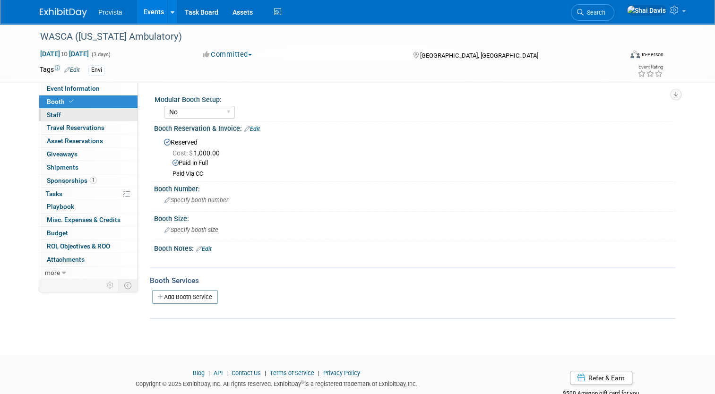
click at [54, 118] on span "Staff 0" at bounding box center [54, 115] width 14 height 8
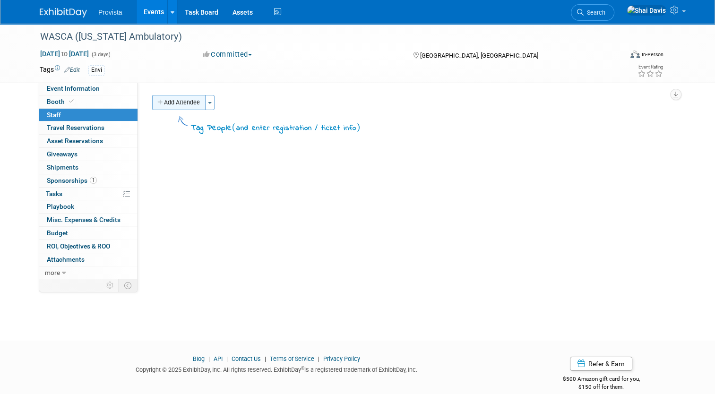
click at [169, 105] on button "Add Attendee" at bounding box center [178, 102] width 53 height 15
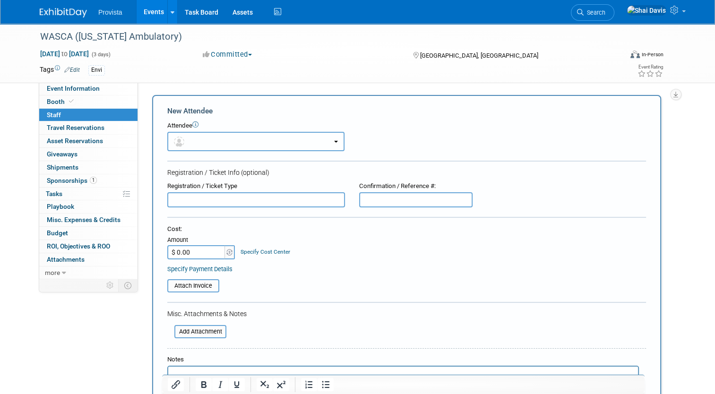
click at [187, 142] on button "button" at bounding box center [255, 141] width 177 height 19
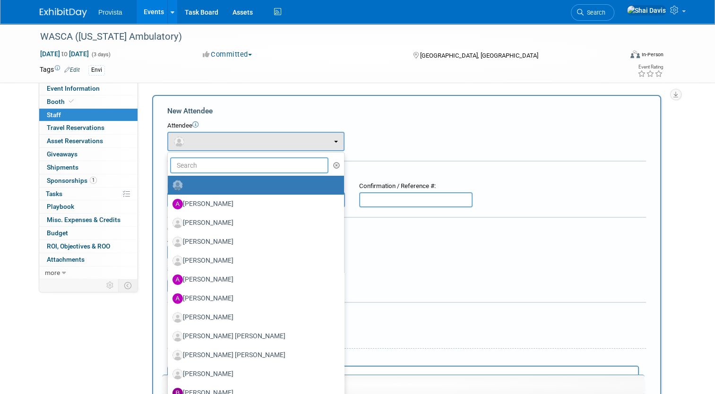
click at [173, 166] on input "text" at bounding box center [249, 165] width 158 height 16
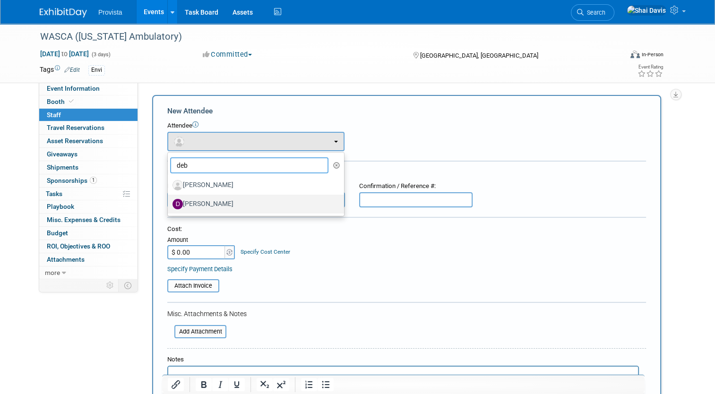
type input "deb"
click at [206, 204] on label "[PERSON_NAME]" at bounding box center [254, 204] width 162 height 15
click at [169, 204] on input "[PERSON_NAME]" at bounding box center [166, 203] width 6 height 6
select select "d268dd6c-856d-4a50-8855-98e20af795f5"
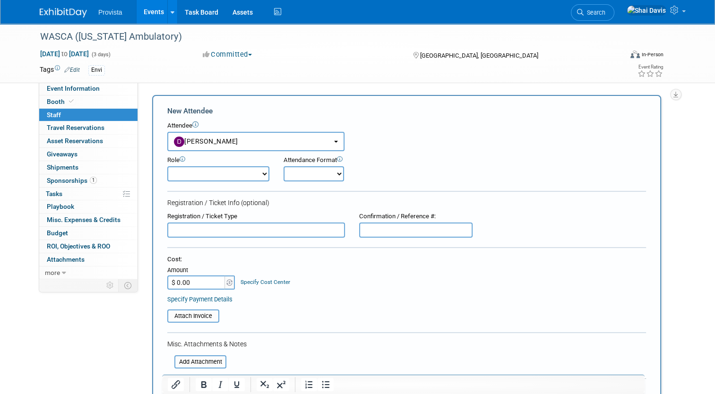
click at [193, 283] on input "$ 0.00" at bounding box center [196, 283] width 59 height 14
type input "$ 450.00"
click at [187, 230] on input "text" at bounding box center [256, 230] width 178 height 15
type input "Exhibitor Badge"
click at [212, 169] on select "Demonstrator Host Planner Presenter Sales Representative Set-up/Dismantle Crew …" at bounding box center [218, 173] width 102 height 15
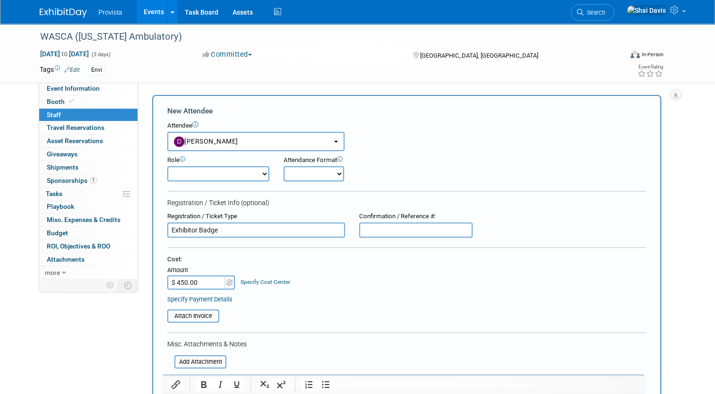
select select "4"
click at [167, 166] on select "Demonstrator Host Planner Presenter Sales Representative Set-up/Dismantle Crew …" at bounding box center [218, 173] width 102 height 15
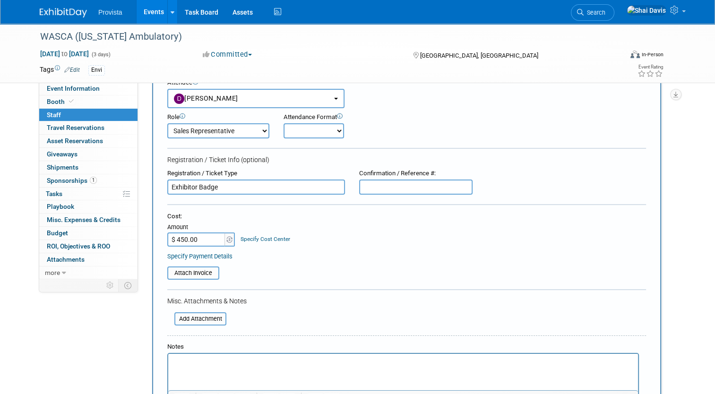
scroll to position [142, 0]
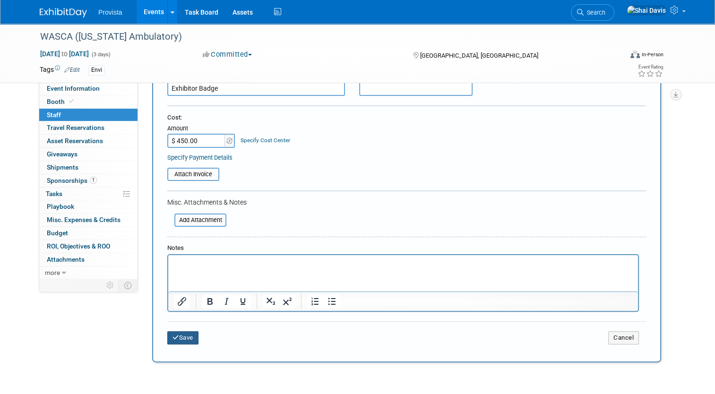
click at [173, 335] on icon "submit" at bounding box center [176, 338] width 7 height 6
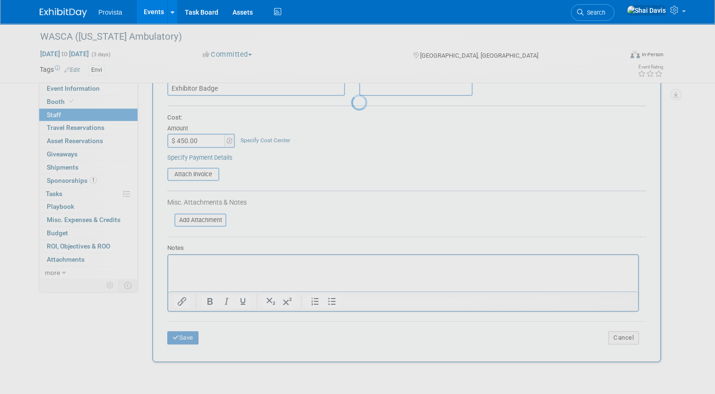
click at [351, 190] on div at bounding box center [357, 197] width 13 height 394
click at [353, 190] on div at bounding box center [357, 197] width 13 height 394
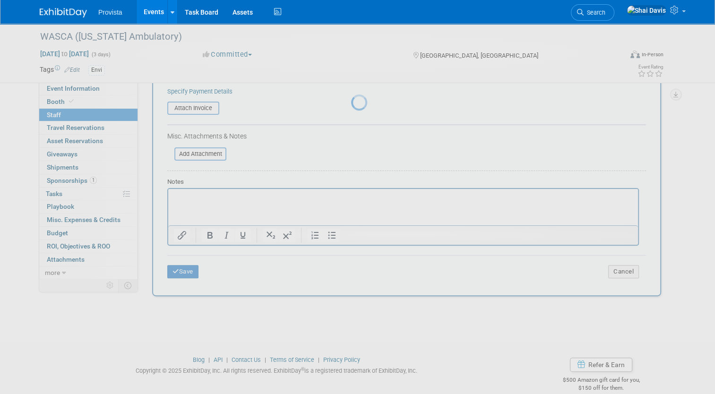
scroll to position [218, 0]
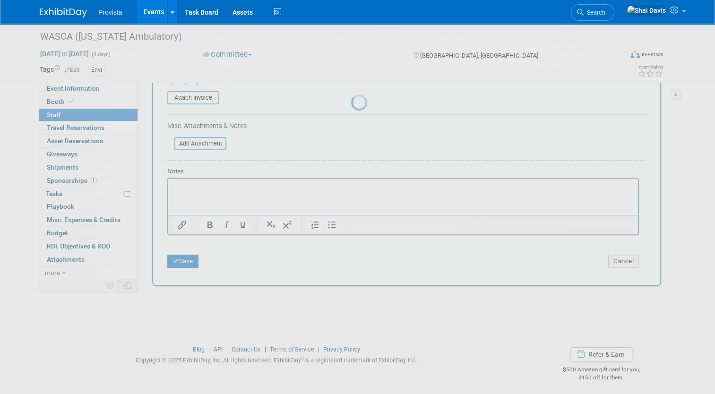
click at [351, 328] on div at bounding box center [357, 197] width 13 height 394
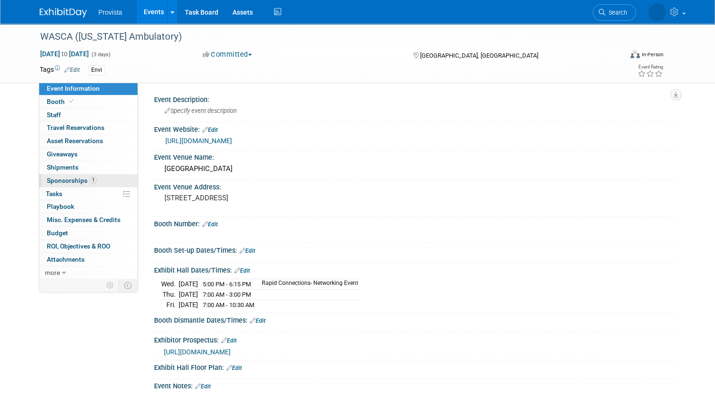
click at [74, 181] on span "Sponsorships 1" at bounding box center [72, 181] width 50 height 8
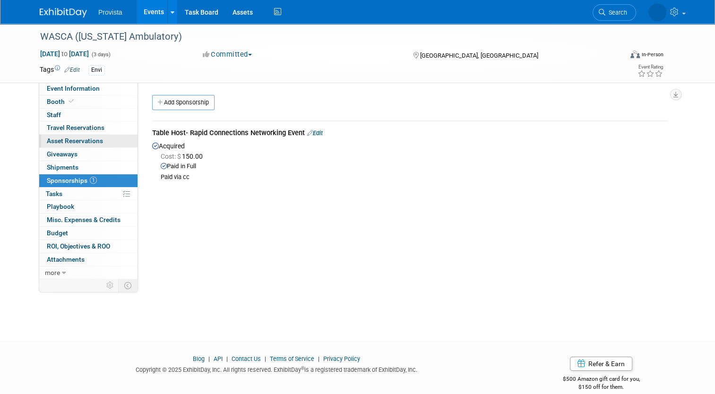
scroll to position [13, 0]
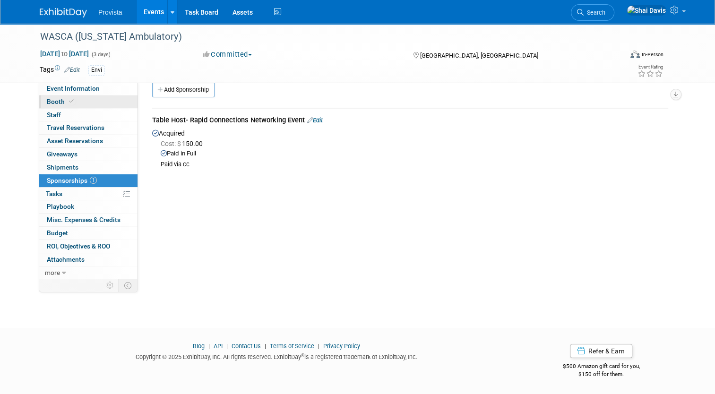
click at [55, 101] on span "Booth" at bounding box center [61, 102] width 29 height 8
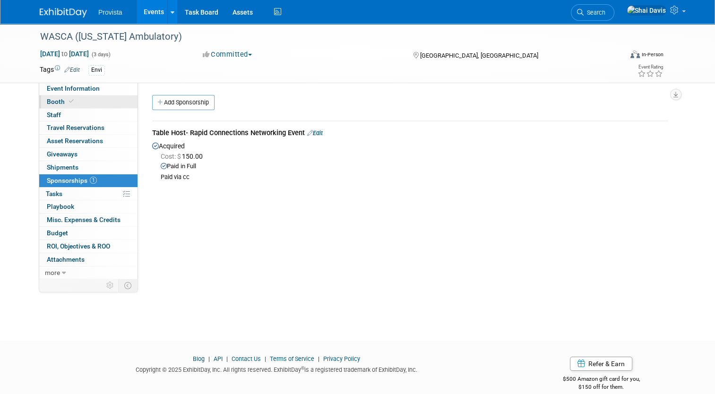
select select "No"
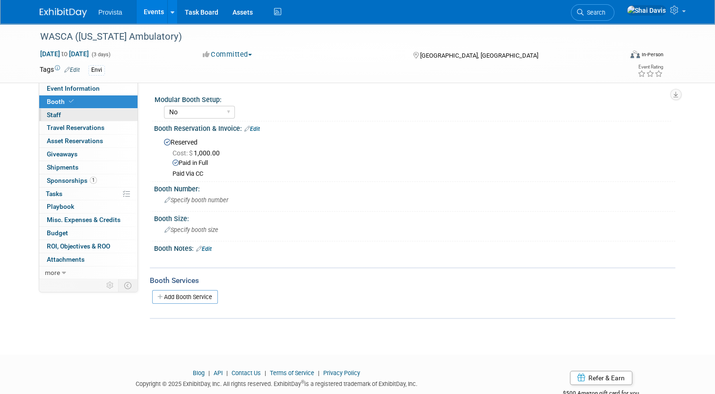
click at [53, 118] on span "Staff 0" at bounding box center [54, 115] width 14 height 8
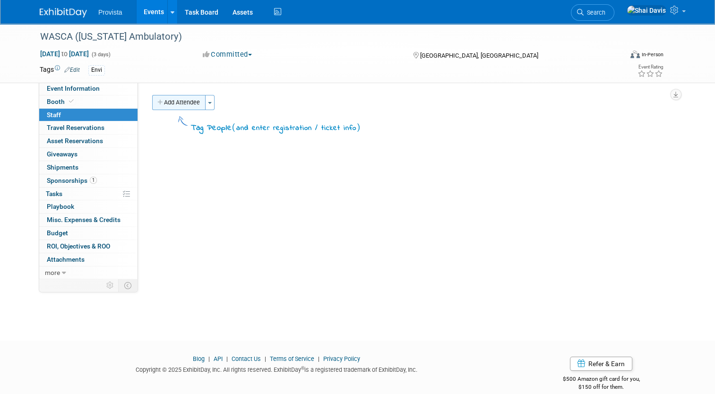
click at [174, 98] on button "Add Attendee" at bounding box center [178, 102] width 53 height 15
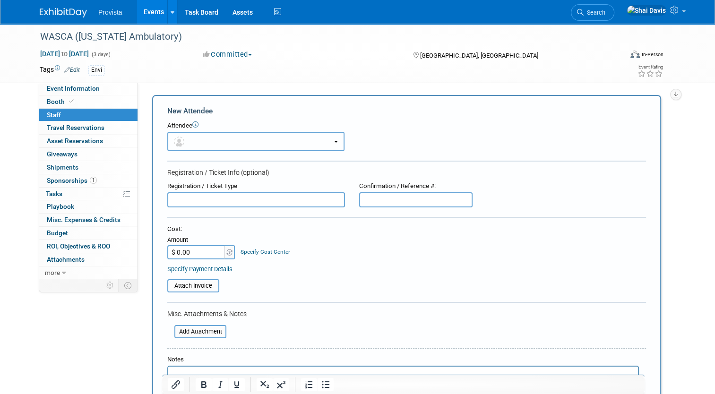
click at [191, 138] on button "button" at bounding box center [255, 141] width 177 height 19
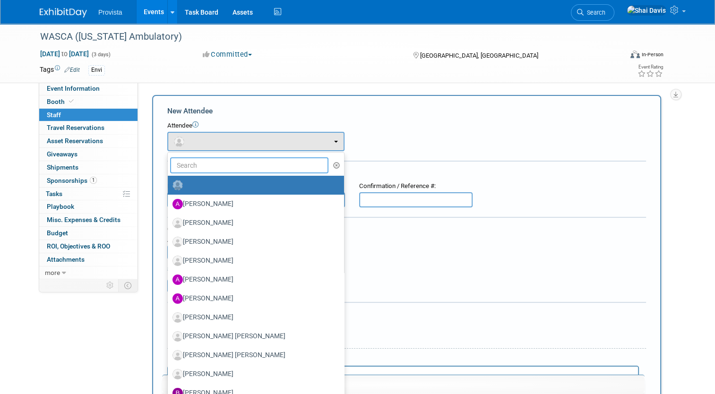
click at [189, 167] on input "text" at bounding box center [249, 165] width 158 height 16
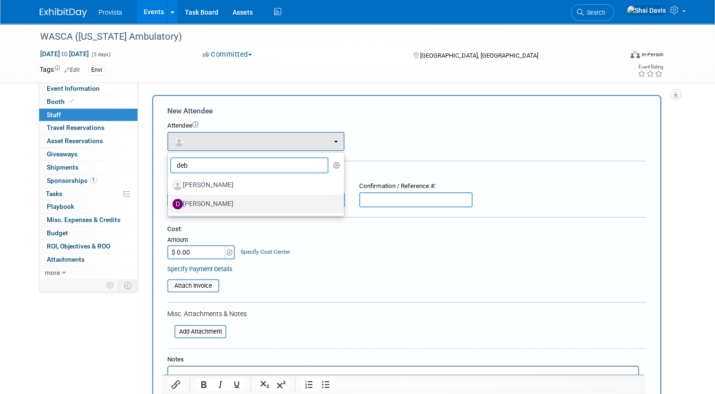
type input "deb"
click at [191, 201] on label "[PERSON_NAME]" at bounding box center [254, 204] width 162 height 15
click at [169, 201] on input "[PERSON_NAME]" at bounding box center [166, 203] width 6 height 6
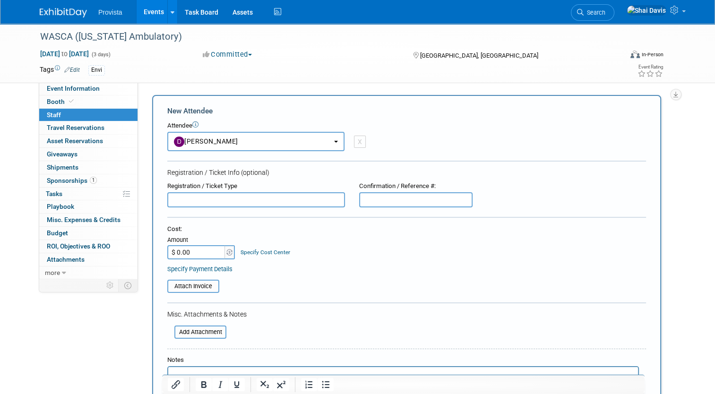
select select "d268dd6c-856d-4a50-8855-98e20af795f5"
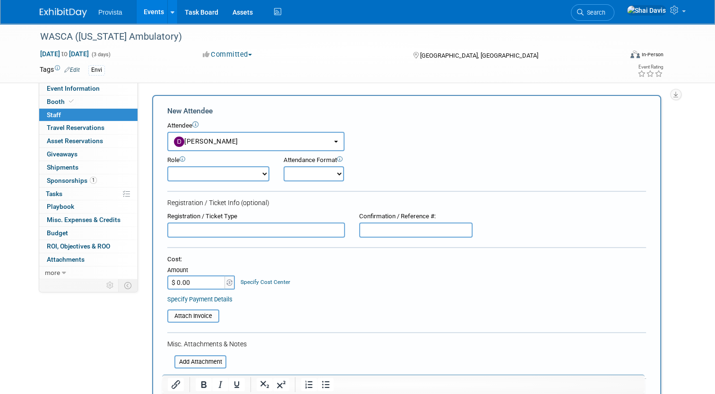
click at [173, 180] on select "Demonstrator Host Planner Presenter Sales Representative Set-up/Dismantle Crew …" at bounding box center [218, 173] width 102 height 15
select select "4"
click at [167, 166] on select "Demonstrator Host Planner Presenter Sales Representative Set-up/Dismantle Crew …" at bounding box center [218, 173] width 102 height 15
click at [173, 223] on input "text" at bounding box center [256, 230] width 178 height 15
click at [184, 234] on input "Ex" at bounding box center [256, 230] width 178 height 15
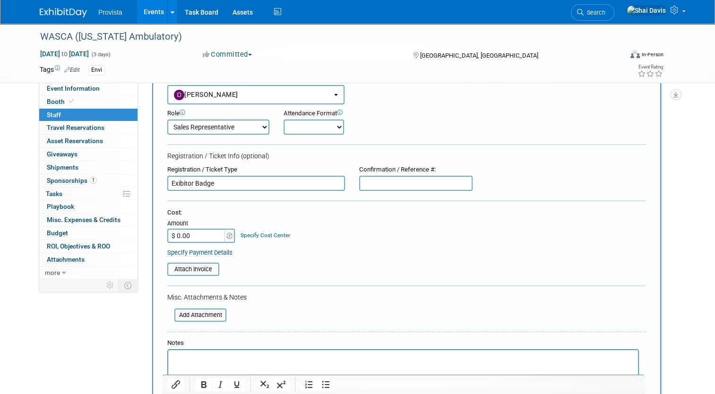
scroll to position [95, 0]
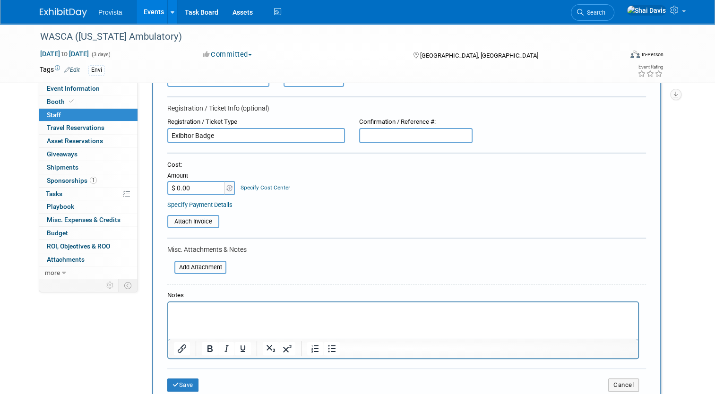
type input "Exibitor Badge"
click at [183, 185] on input "$ 0.00" at bounding box center [196, 188] width 59 height 14
type input "$ 450.00"
click at [276, 226] on form "New Attendee Attendee <img src="[URL][DOMAIN_NAME]" style="width: 22px; height:…" at bounding box center [406, 205] width 479 height 388
click at [187, 386] on button "Save" at bounding box center [182, 385] width 31 height 13
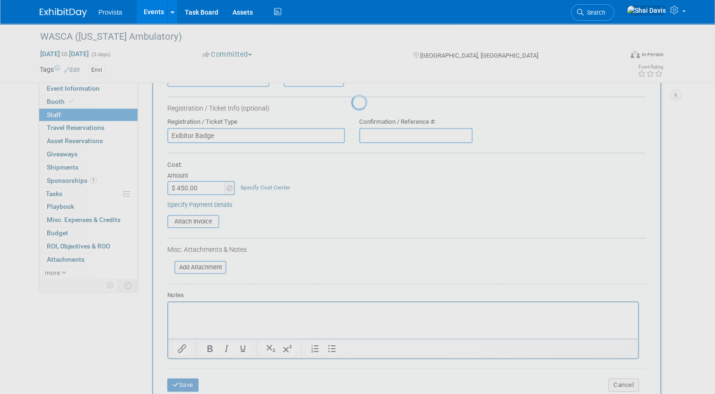
scroll to position [13, 0]
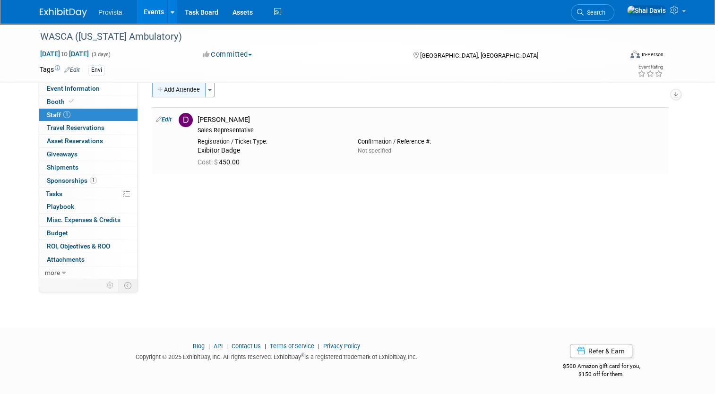
click at [178, 87] on button "Add Attendee" at bounding box center [178, 89] width 53 height 15
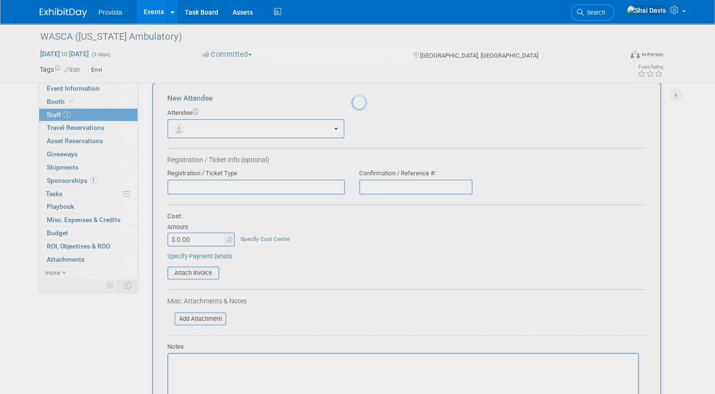
scroll to position [0, 0]
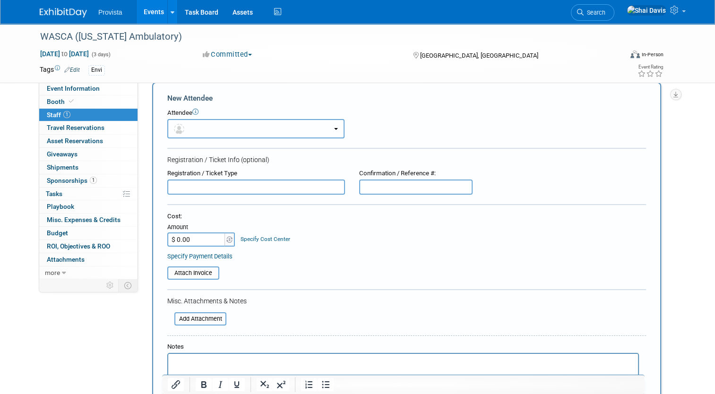
click at [187, 132] on button "button" at bounding box center [255, 128] width 177 height 19
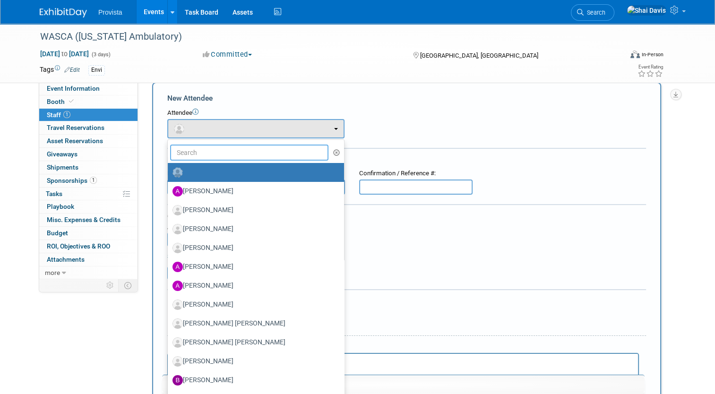
click at [191, 151] on input "text" at bounding box center [249, 153] width 158 height 16
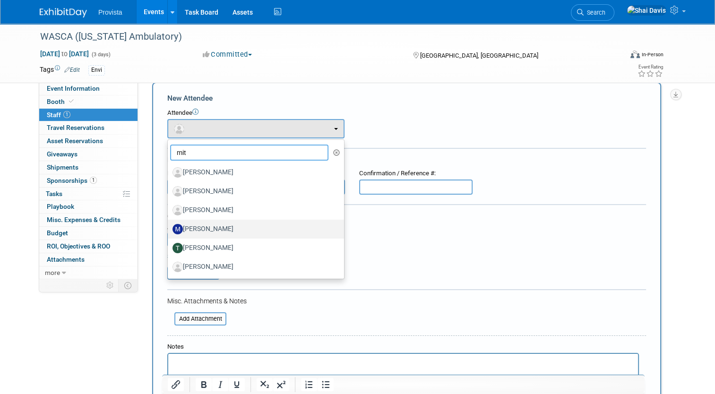
type input "mit"
click at [216, 228] on label "[PERSON_NAME]" at bounding box center [254, 229] width 162 height 15
click at [169, 228] on input "[PERSON_NAME]" at bounding box center [166, 228] width 6 height 6
select select "d38106b7-75f3-4c2a-a82a-dee0576f796e"
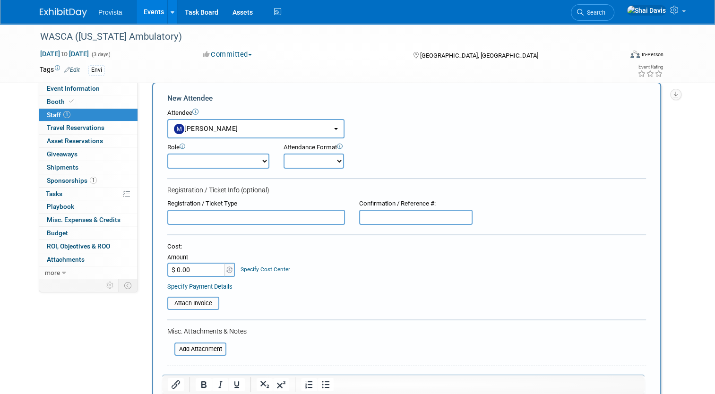
click at [184, 159] on select "Demonstrator Host Planner Presenter Sales Representative Set-up/Dismantle Crew …" at bounding box center [218, 161] width 102 height 15
select select "4"
click at [167, 154] on select "Demonstrator Host Planner Presenter Sales Representative Set-up/Dismantle Crew …" at bounding box center [218, 161] width 102 height 15
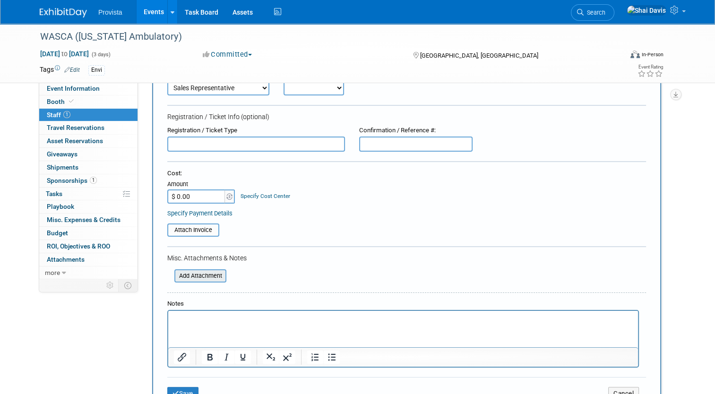
scroll to position [107, 0]
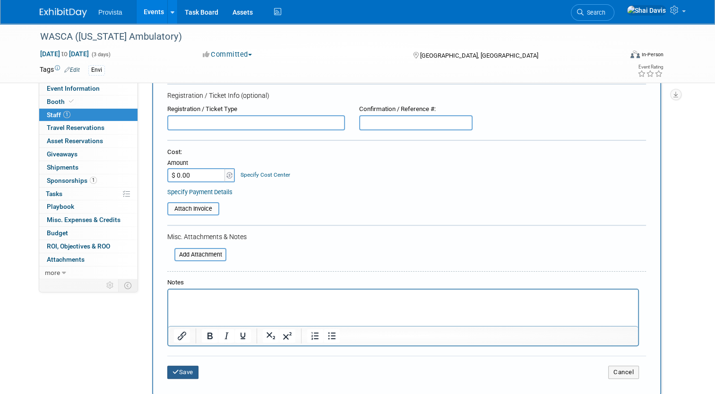
click at [177, 367] on button "Save" at bounding box center [182, 372] width 31 height 13
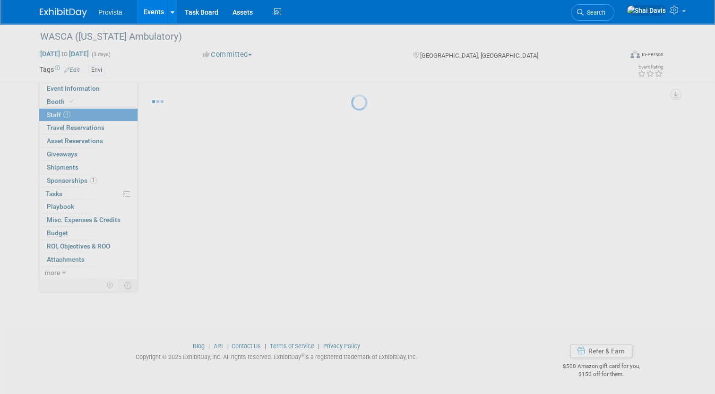
scroll to position [13, 0]
